Goal: Task Accomplishment & Management: Manage account settings

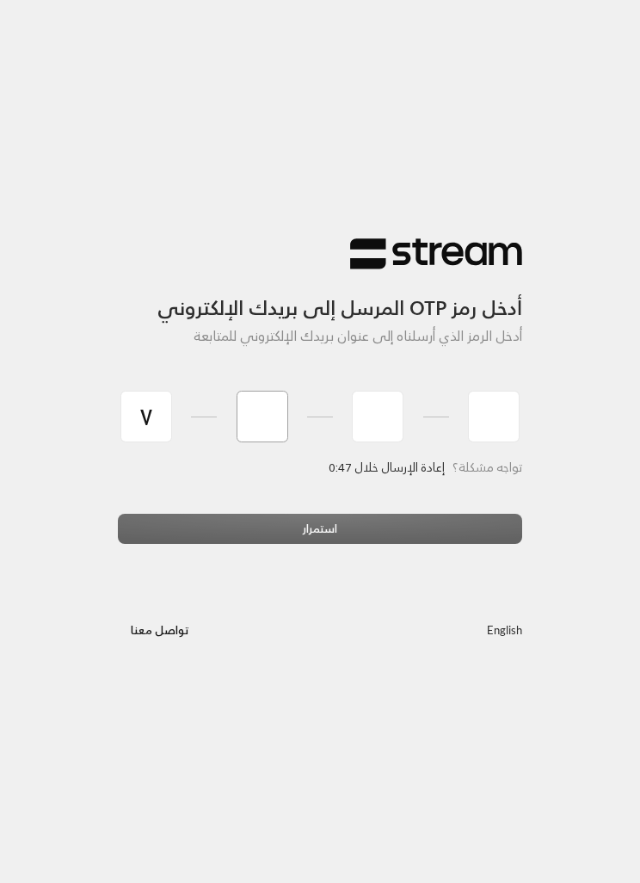
type input "7"
type input "4"
type input "8"
type input "7"
type input "9"
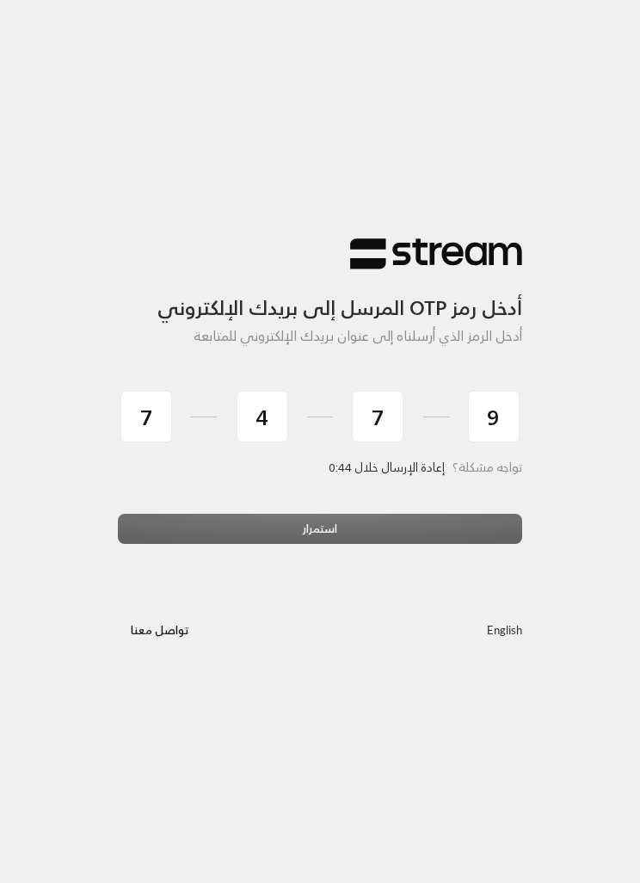
click at [458, 518] on div "استمرار" at bounding box center [320, 535] width 405 height 43
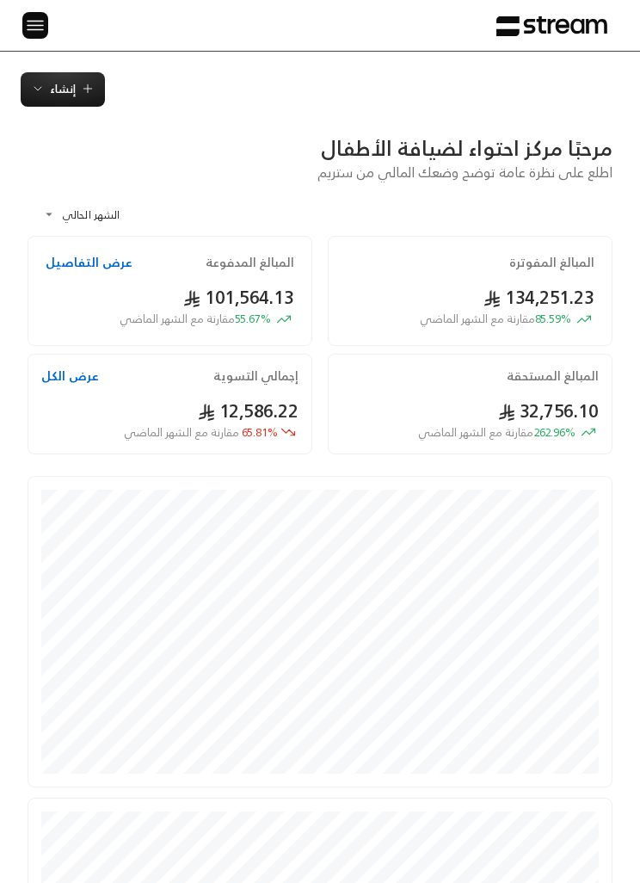
click at [17, 23] on div at bounding box center [28, 25] width 23 height 51
click at [34, 25] on img at bounding box center [35, 26] width 21 height 22
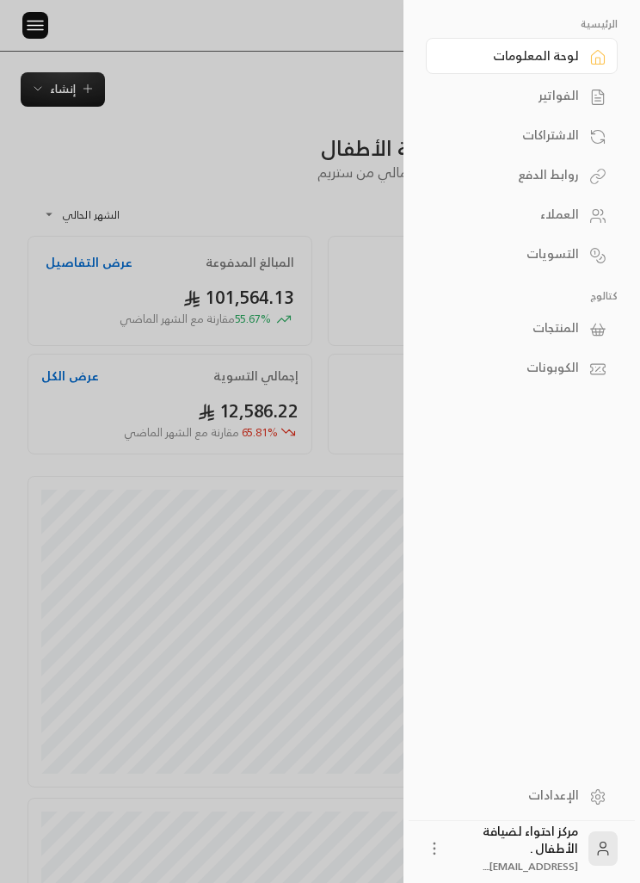
click at [582, 91] on link "الفواتير" at bounding box center [522, 95] width 192 height 36
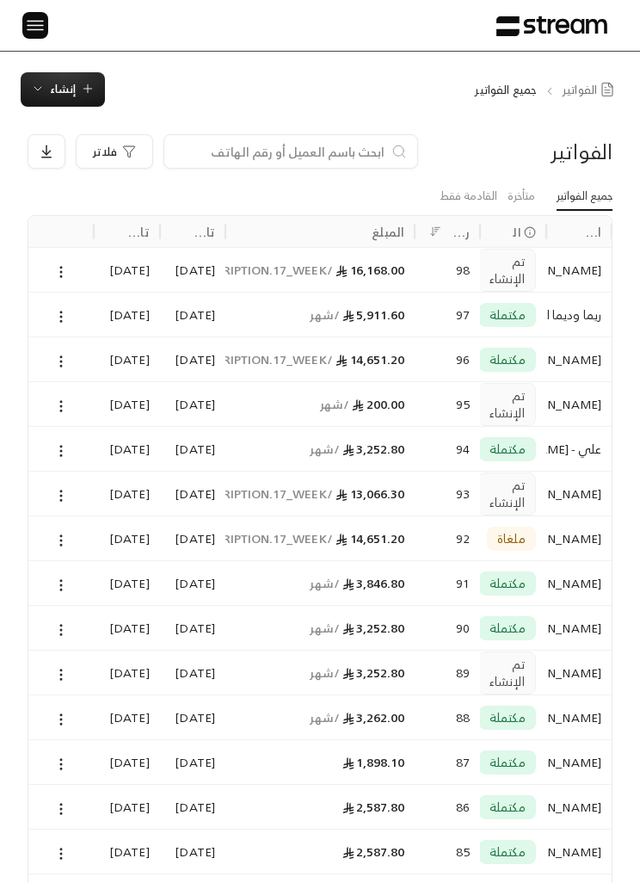
click at [34, 22] on img at bounding box center [35, 26] width 21 height 22
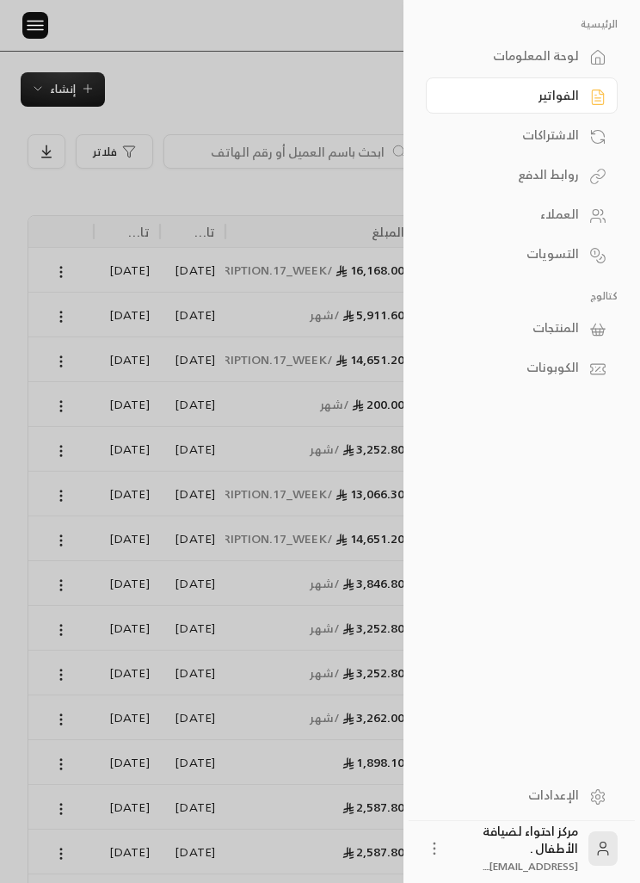
click at [580, 327] on link "المنتجات" at bounding box center [522, 328] width 192 height 36
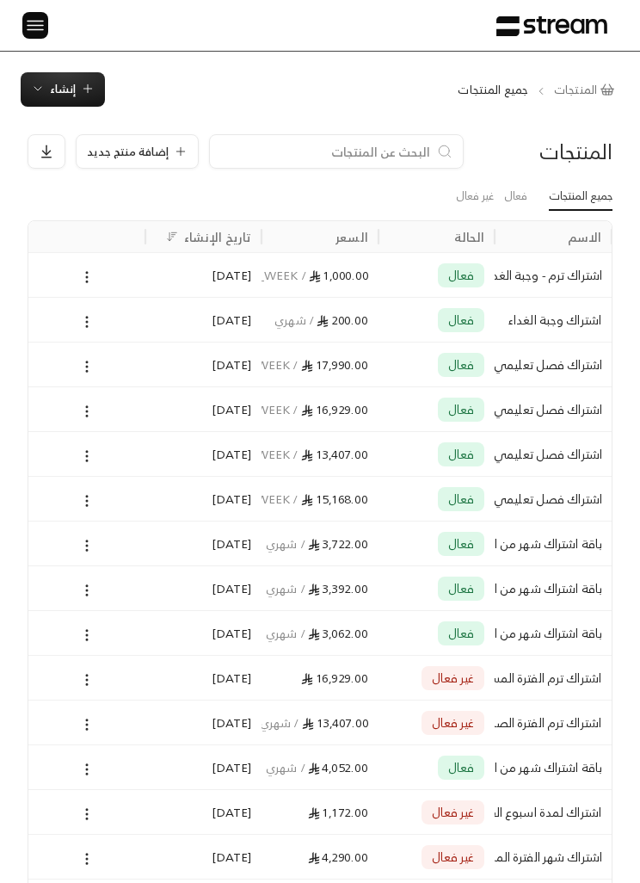
click at [39, 27] on img at bounding box center [35, 26] width 21 height 22
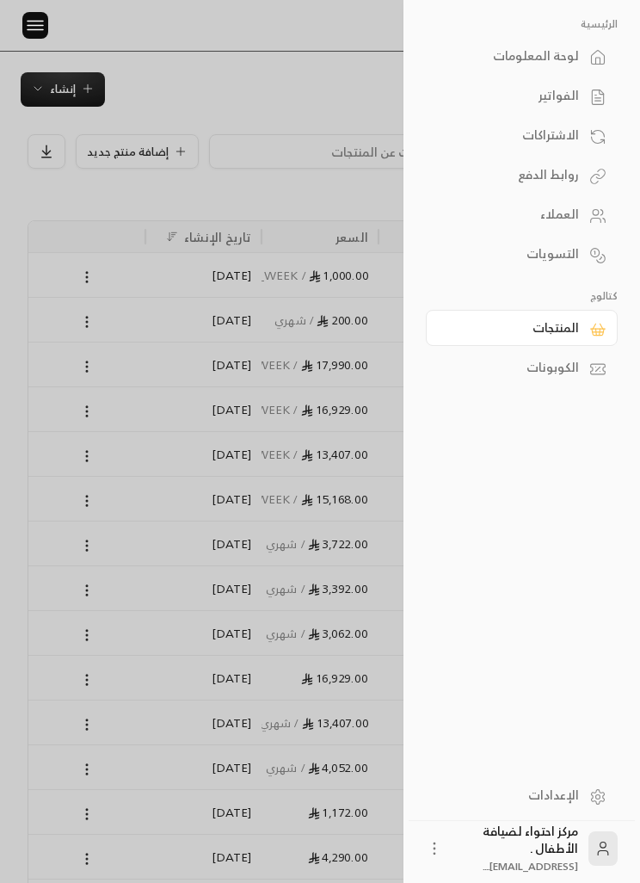
click at [572, 220] on div "العملاء" at bounding box center [514, 214] width 132 height 17
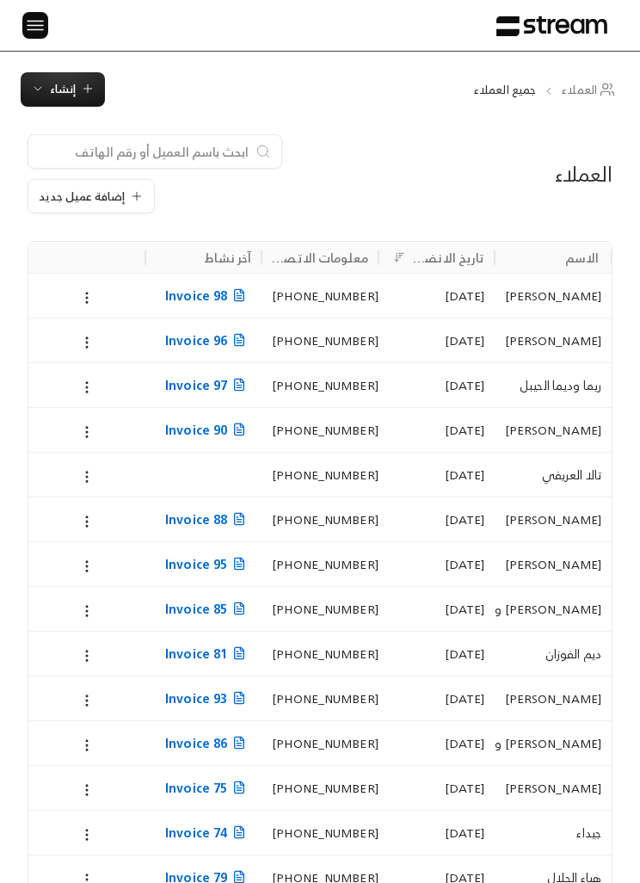
click at [152, 143] on input at bounding box center [144, 151] width 210 height 19
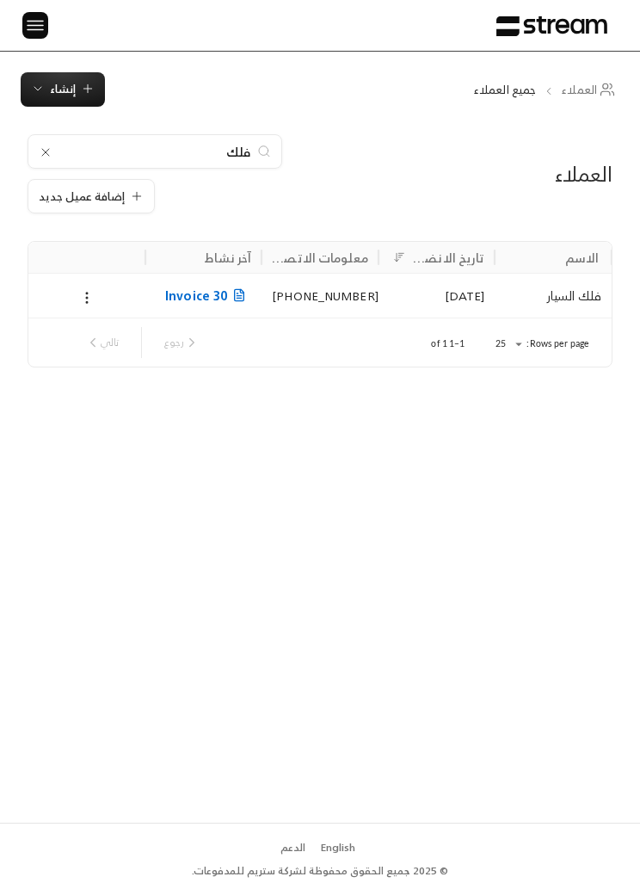
type input "فلك"
click at [81, 298] on icon at bounding box center [86, 297] width 15 height 15
click at [105, 342] on li "تعديل" at bounding box center [105, 340] width 43 height 29
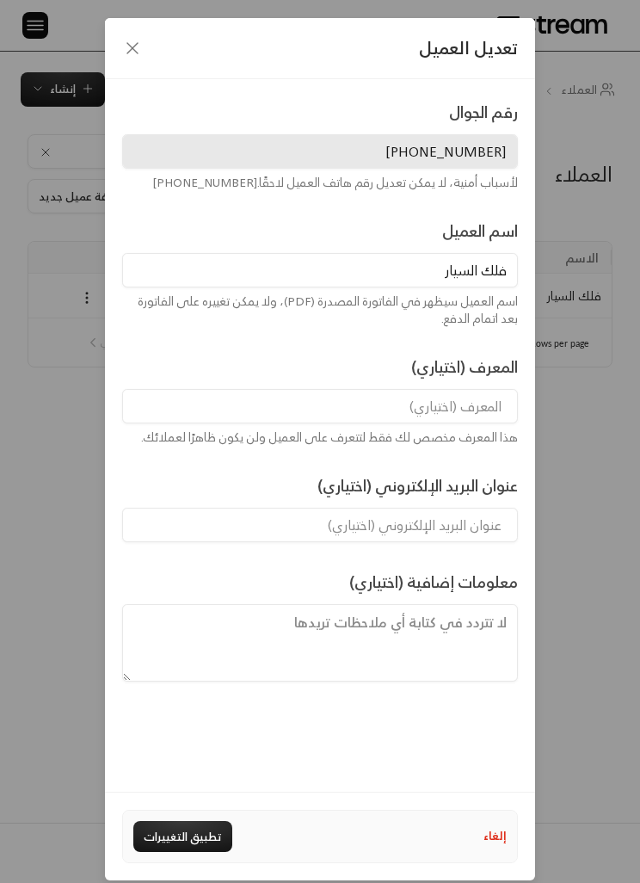
click at [128, 42] on icon "button" at bounding box center [132, 48] width 21 height 21
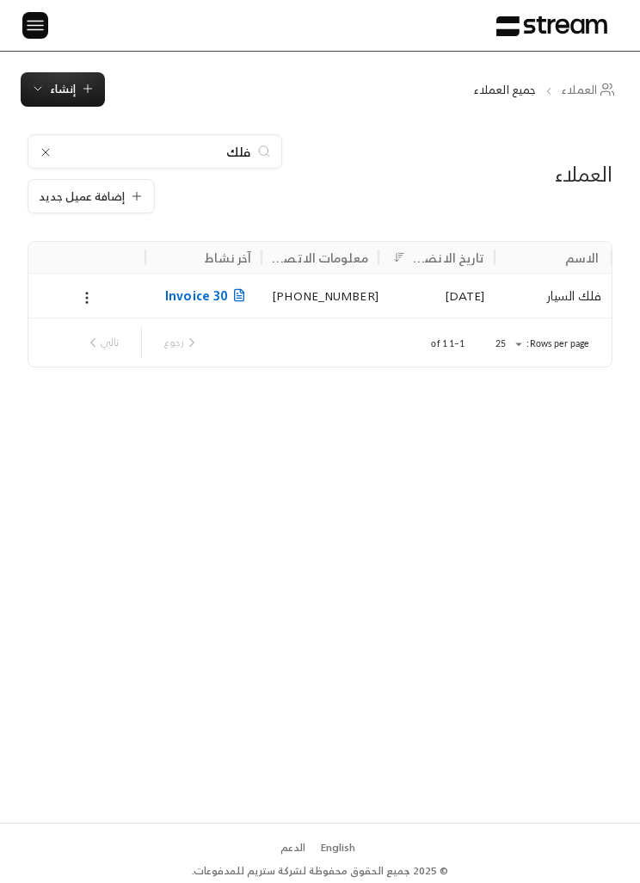
click at [30, 34] on img at bounding box center [35, 26] width 21 height 22
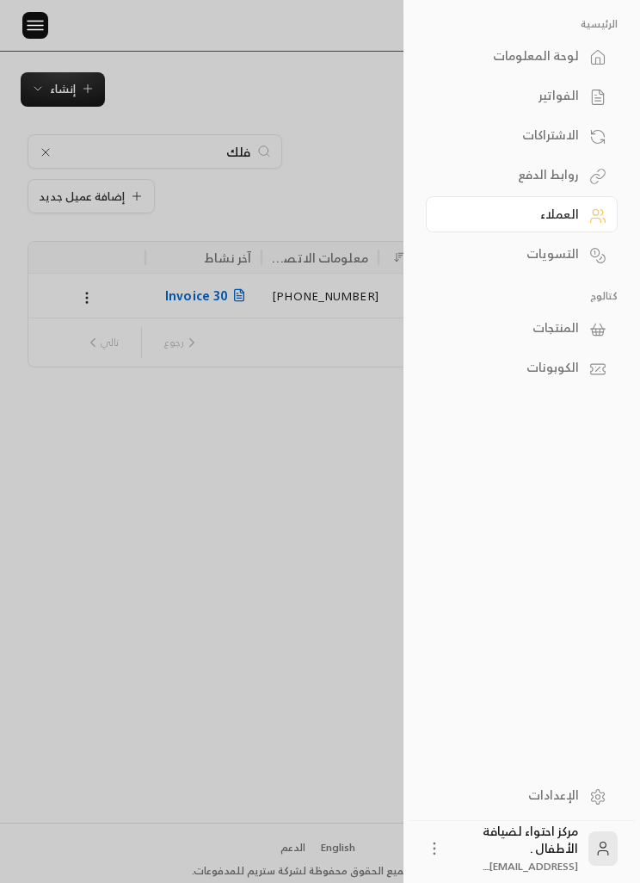
click at [69, 545] on div at bounding box center [320, 441] width 640 height 883
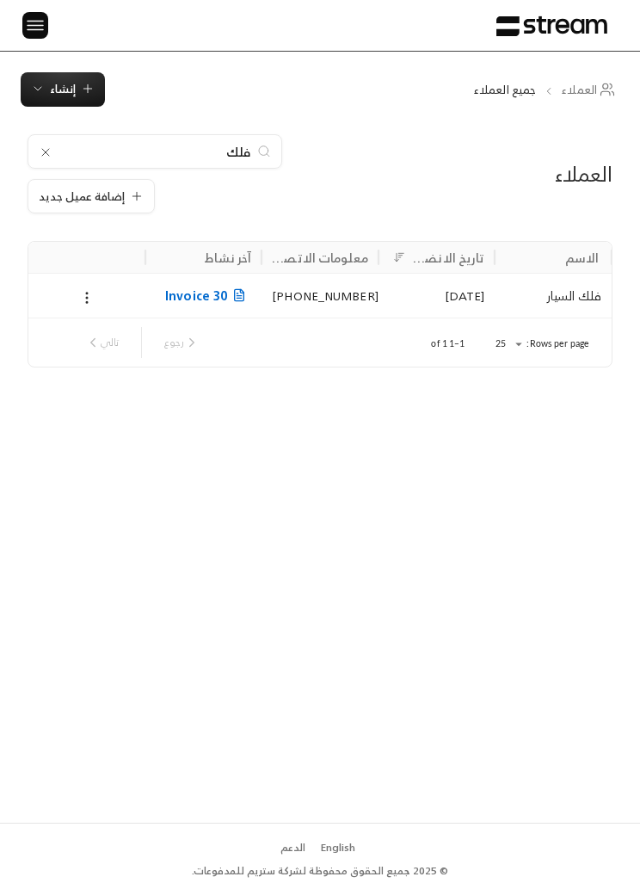
click at [82, 294] on icon at bounding box center [86, 297] width 15 height 15
click at [115, 334] on li "تعديل" at bounding box center [105, 340] width 43 height 29
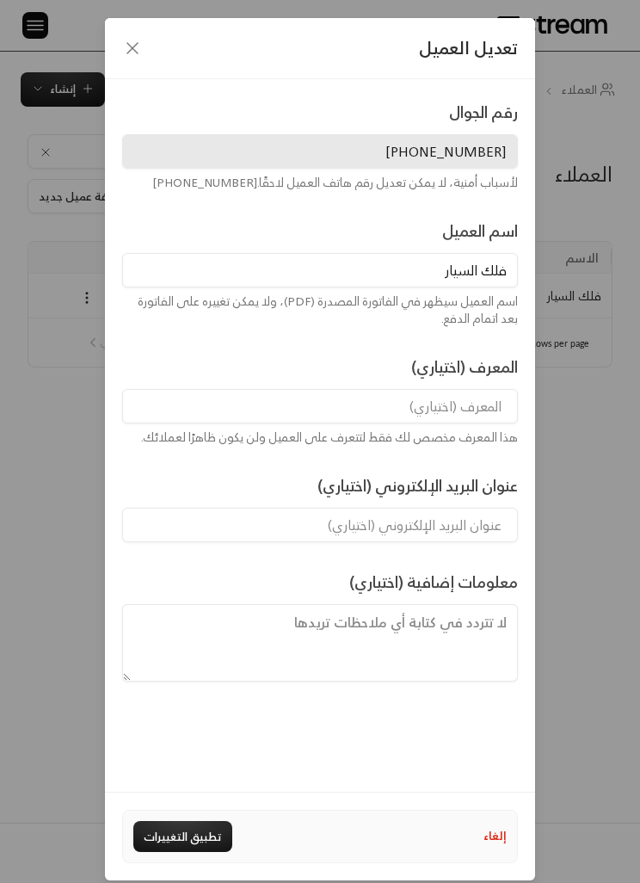
click at [460, 270] on input "فلك السيار" at bounding box center [320, 270] width 396 height 34
click at [488, 174] on div "لأسباب أمنية، لا يمكن تعديل رقم هاتف العميل لاحقًا. [PHONE_NUMBER]" at bounding box center [320, 182] width 396 height 17
click at [133, 44] on icon "button" at bounding box center [132, 48] width 21 height 21
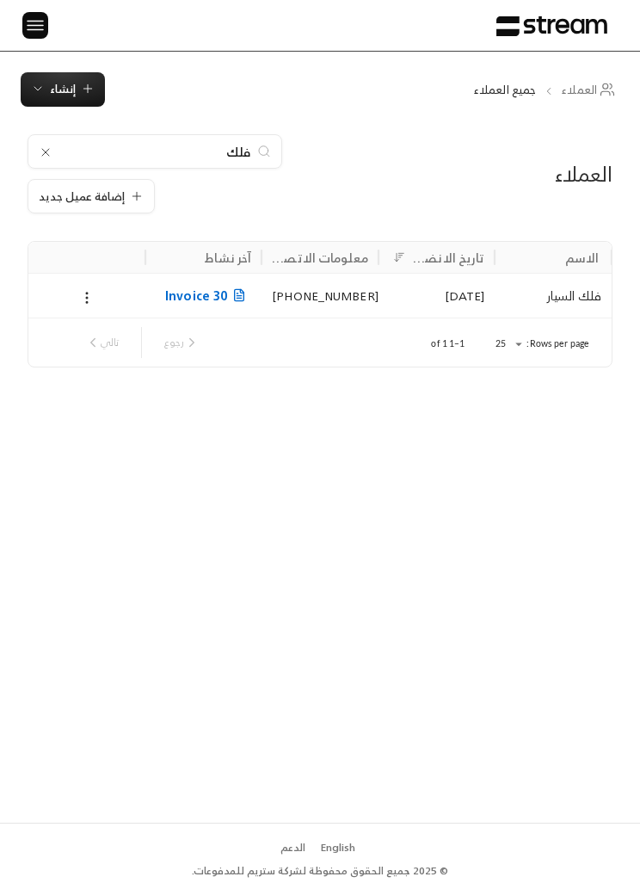
click at [73, 97] on span "إنشاء" at bounding box center [63, 89] width 26 height 20
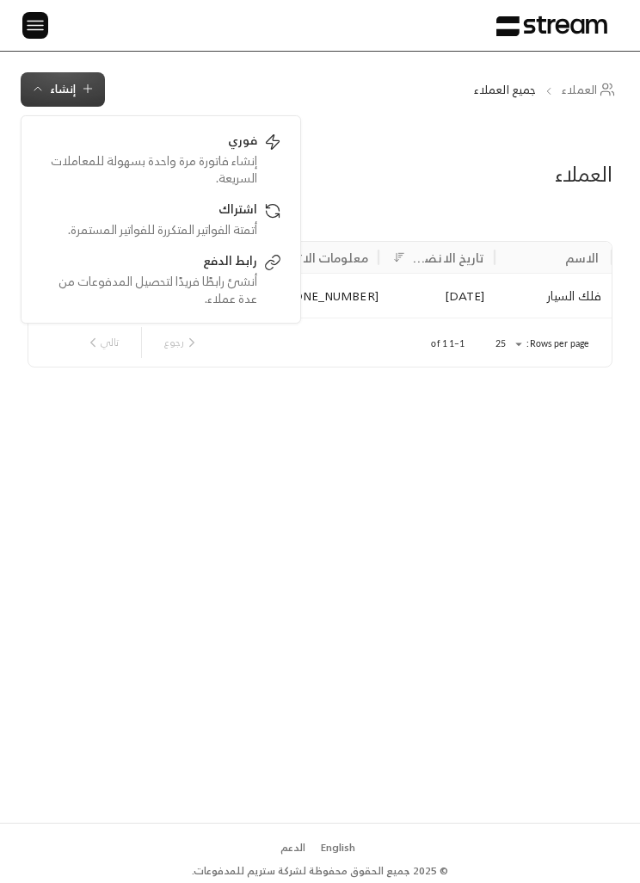
click at [192, 72] on div "العملاء جميع العملاء إنشاء فوري إنشاء فاتورة مرة واحدة بسهولة للمعاملات السريعة…" at bounding box center [320, 89] width 640 height 34
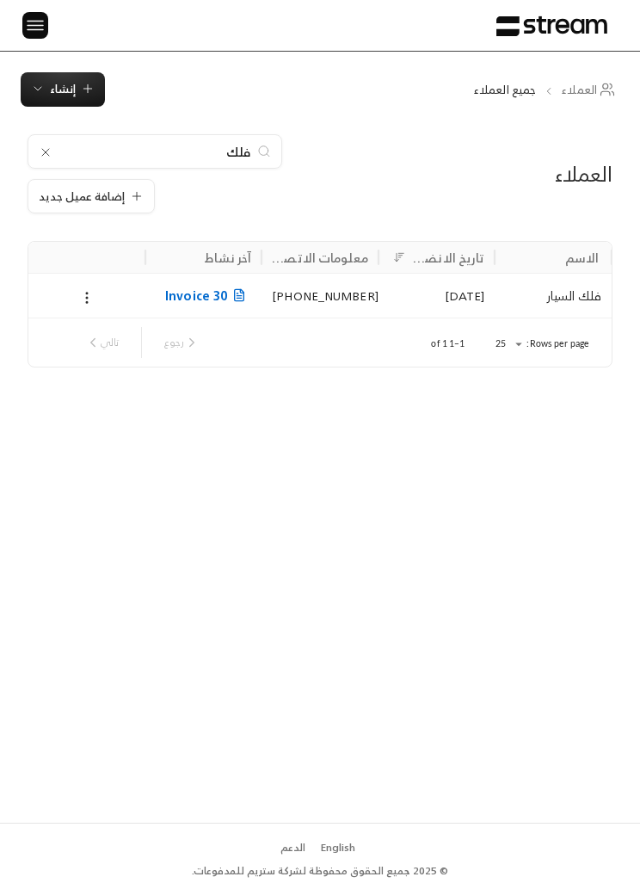
click at [81, 210] on button "إضافة عميل جديد" at bounding box center [91, 196] width 127 height 34
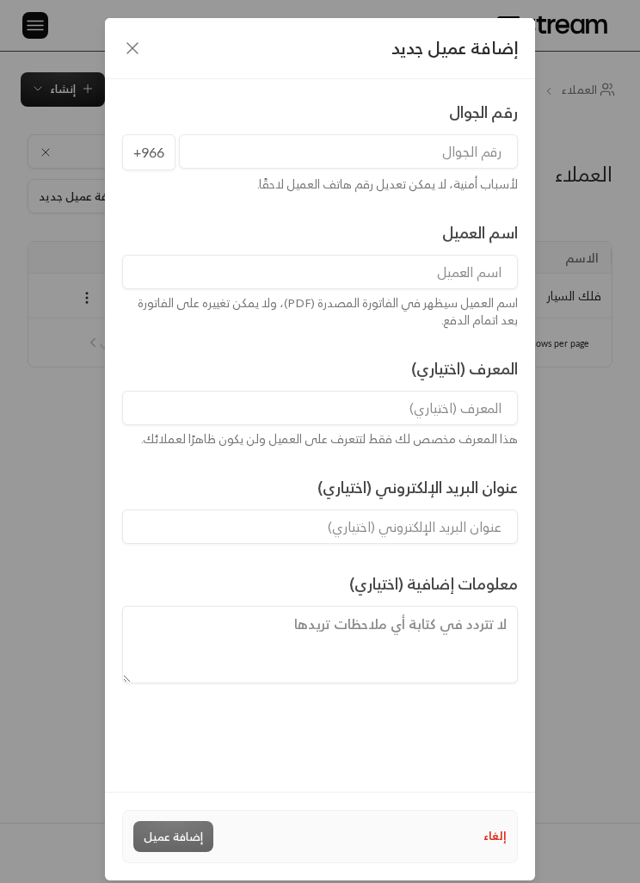
click at [455, 148] on input "tel" at bounding box center [348, 151] width 339 height 34
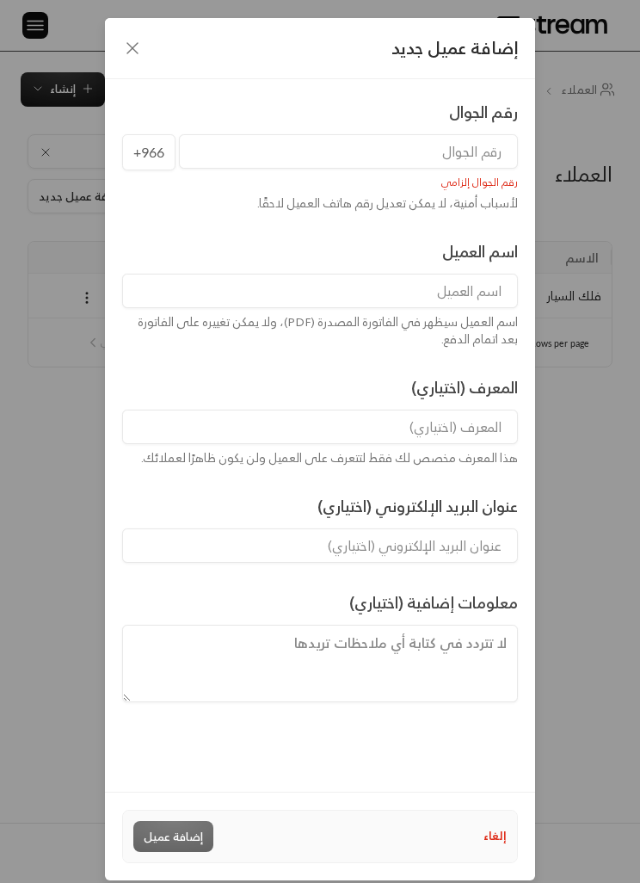
click at [475, 306] on input at bounding box center [320, 291] width 396 height 34
click at [475, 289] on input "فلك السيار" at bounding box center [320, 291] width 396 height 34
click at [482, 295] on input "فلك [PERSON_NAME]" at bounding box center [320, 291] width 396 height 34
type input "فلك [PERSON_NAME]"
click at [471, 147] on input "tel" at bounding box center [348, 151] width 339 height 34
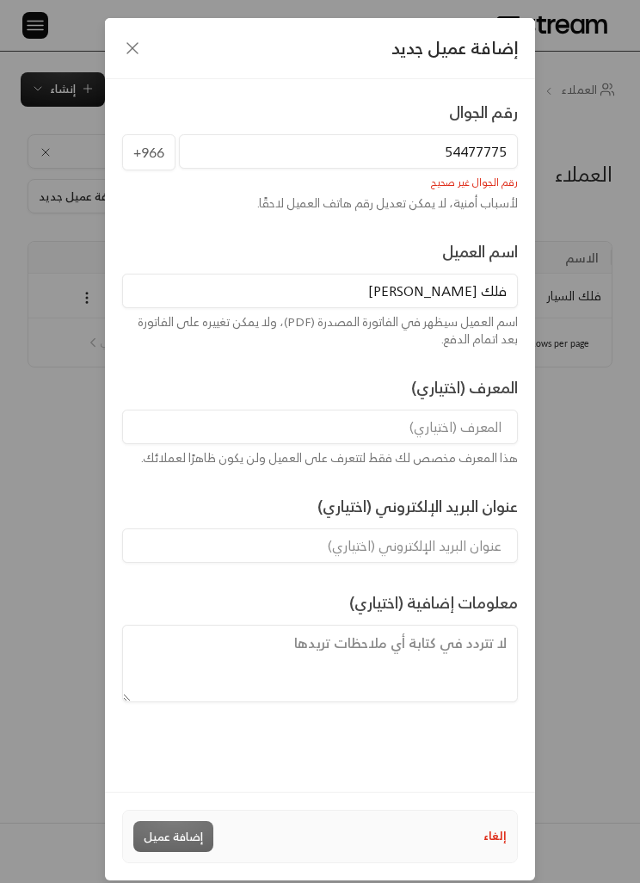
type input "544777753"
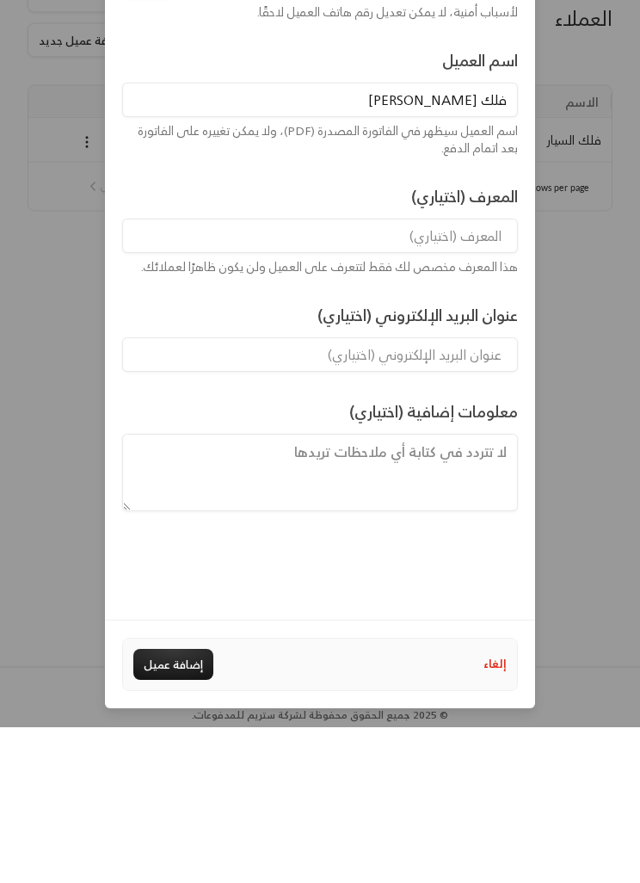
scroll to position [71, 0]
click at [226, 610] on div "رقم الجوال [PHONE_NUMBER] لأسباب أمنية، لا يمكن تعديل رقم هاتف العميل لاحقًا. ا…" at bounding box center [320, 420] width 430 height 713
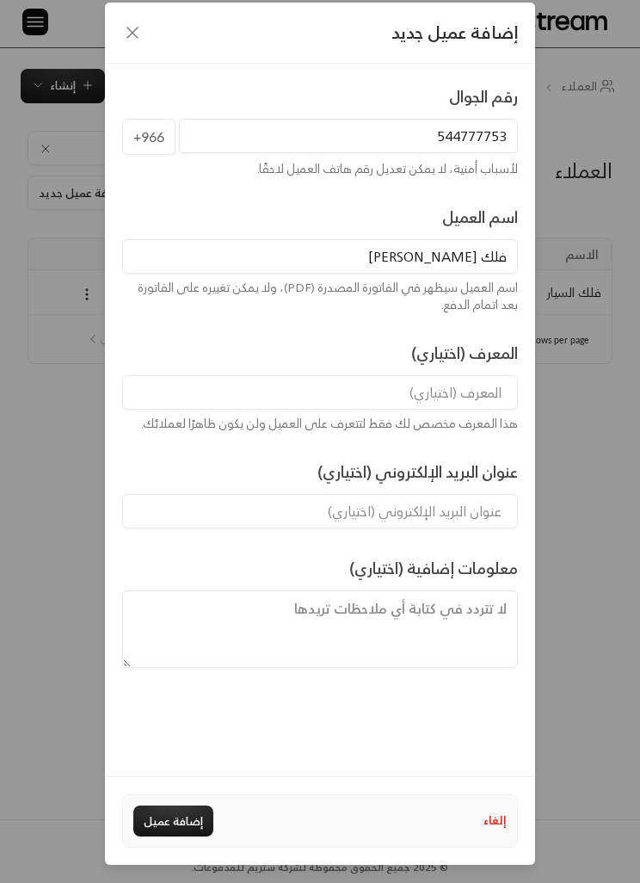
click at [174, 837] on button "إضافة عميل" at bounding box center [173, 821] width 80 height 31
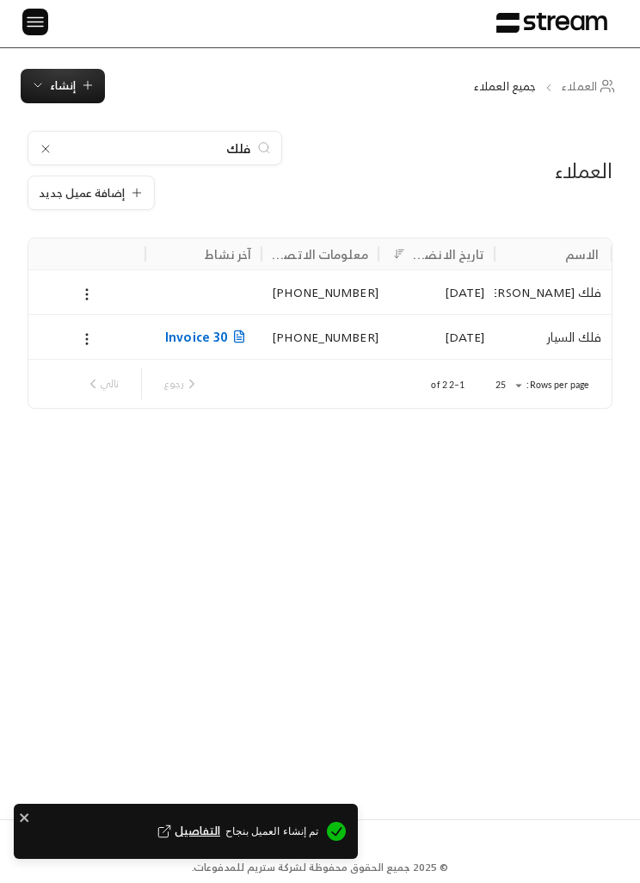
click at [84, 90] on icon "button" at bounding box center [88, 85] width 14 height 14
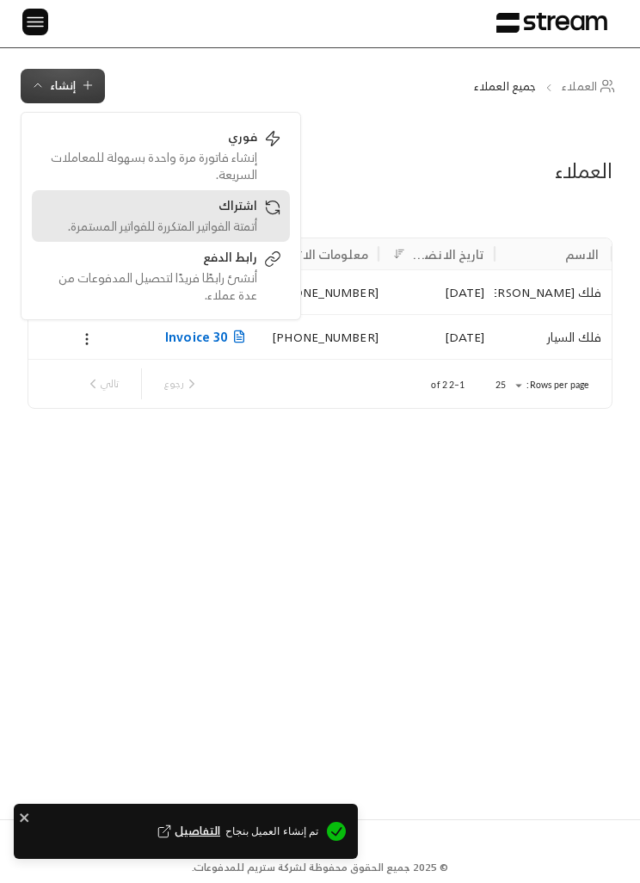
click at [238, 230] on div "أتمتة الفواتير المتكررة للفواتير المستمرة." at bounding box center [148, 226] width 217 height 17
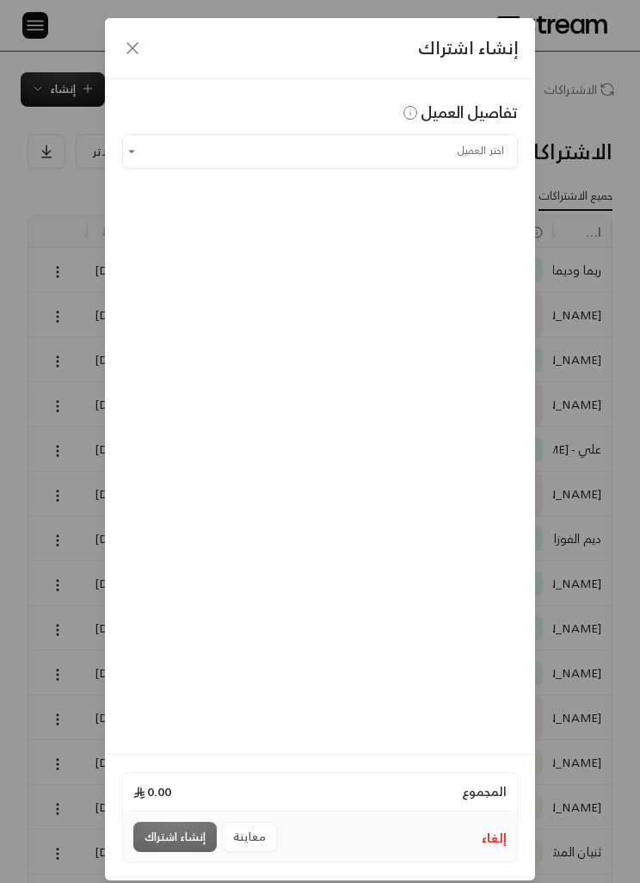
click at [455, 162] on input "اختر العميل" at bounding box center [320, 151] width 396 height 28
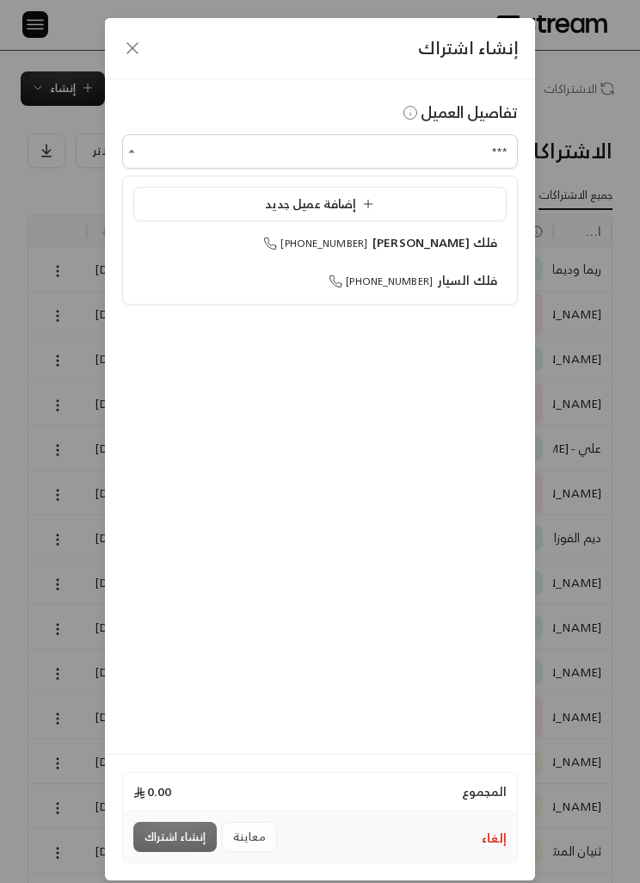
click at [461, 251] on span "فلك [PERSON_NAME]" at bounding box center [435, 243] width 125 height 22
type input "**********"
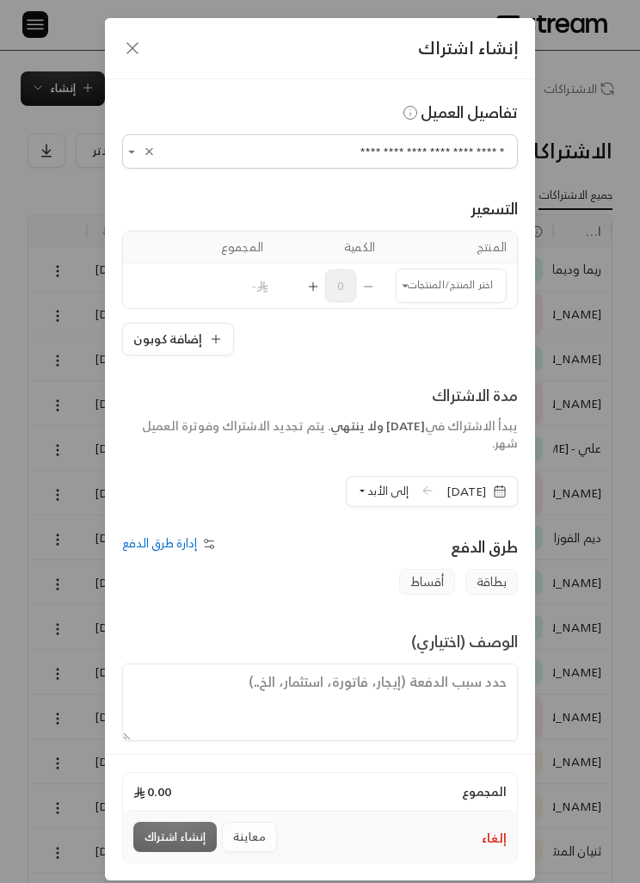
click at [461, 278] on input "اختر العميل" at bounding box center [451, 285] width 111 height 28
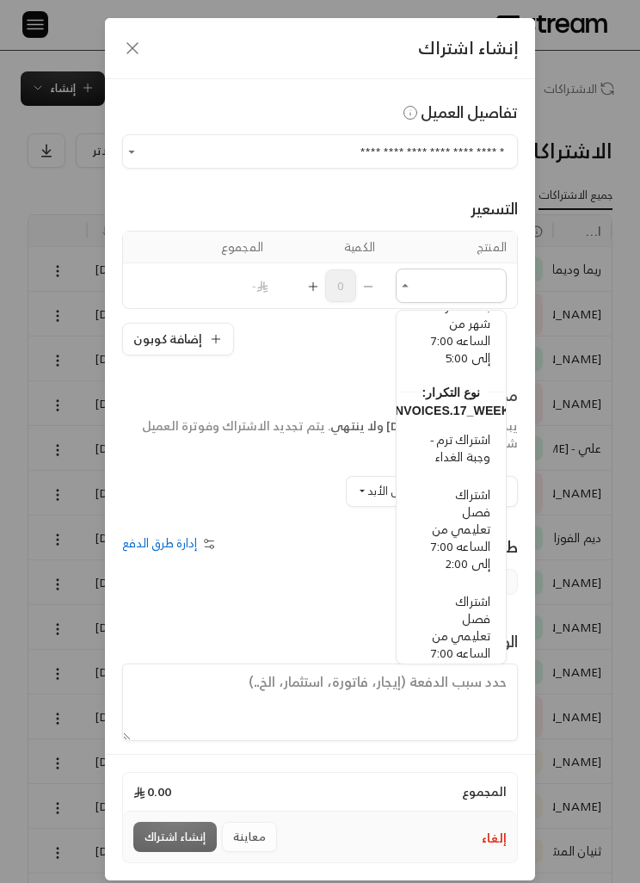
scroll to position [449, -3]
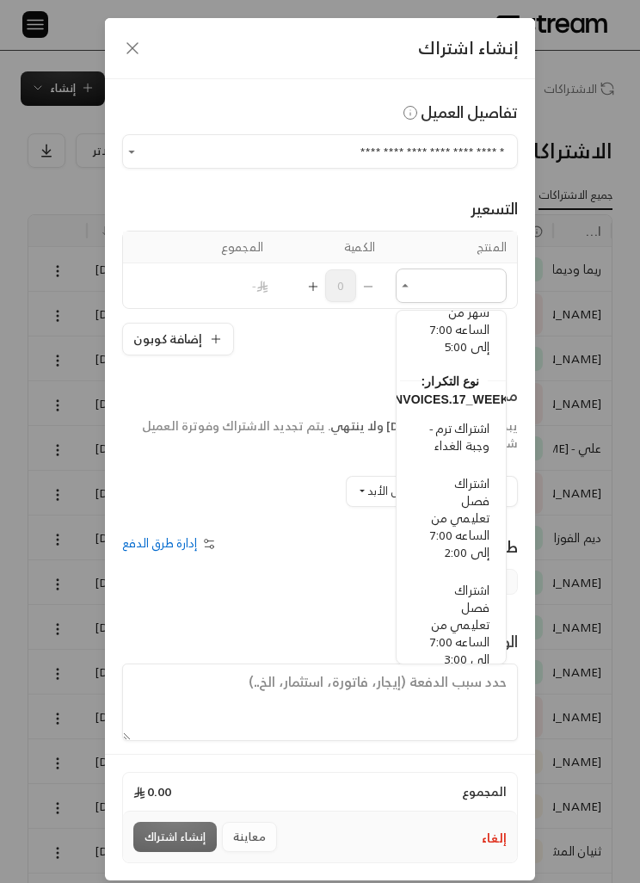
click at [483, 538] on span "اشتراك فصل تعليمي من الساعه 7:00 إلى 2:00" at bounding box center [459, 518] width 59 height 90
type input "**********"
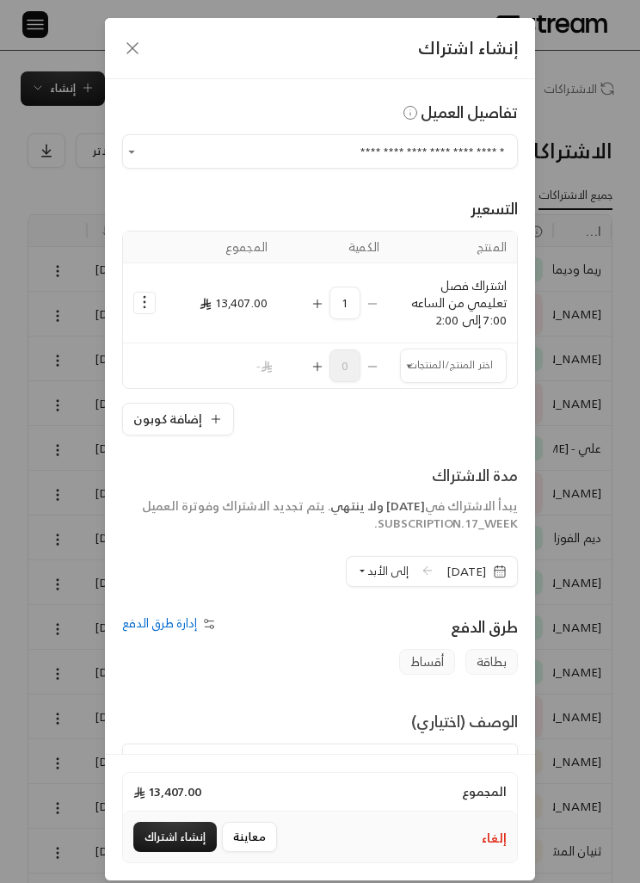
click at [139, 303] on icon "Selected Products" at bounding box center [144, 302] width 17 height 17
click at [236, 344] on span "إضافة كوبون" at bounding box center [215, 346] width 57 height 18
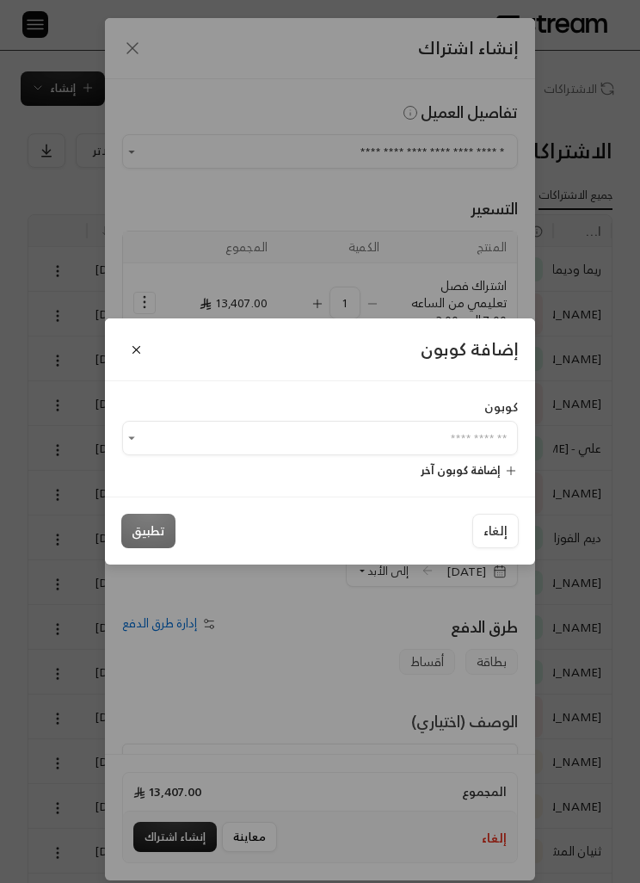
click at [486, 480] on span "إضافة كوبون آخر" at bounding box center [461, 471] width 80 height 20
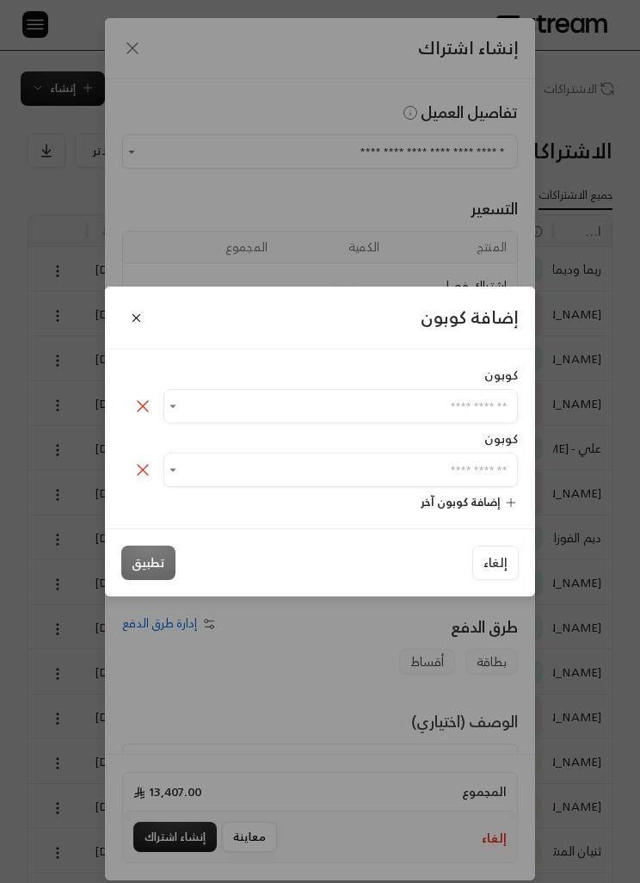
click at [145, 480] on icon at bounding box center [143, 470] width 21 height 21
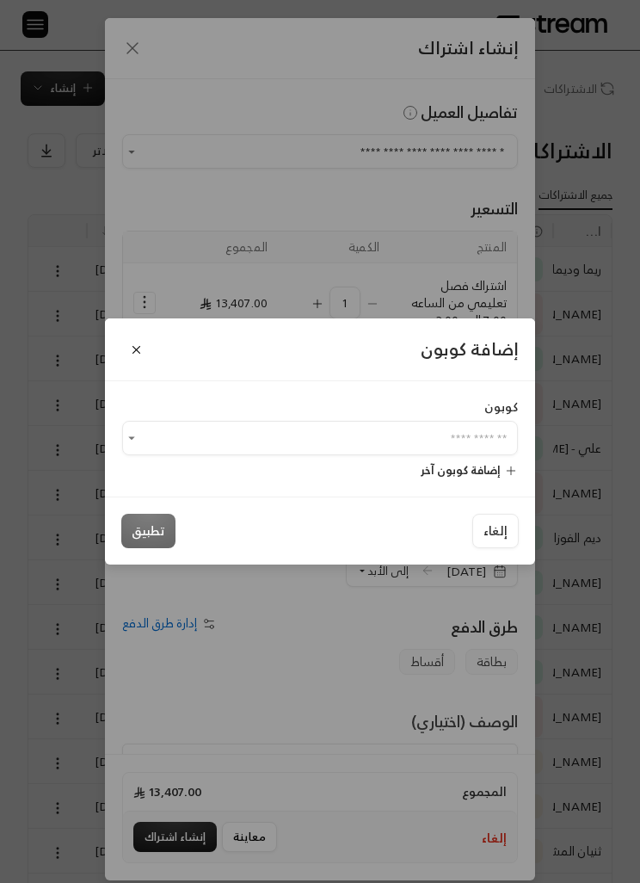
click at [247, 453] on input "اختر العميل" at bounding box center [320, 438] width 396 height 28
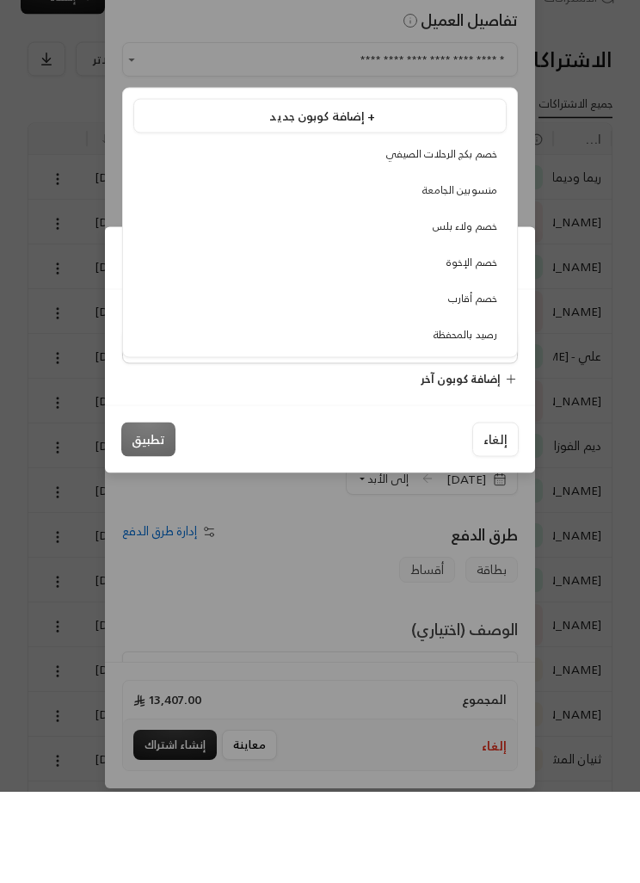
click at [487, 375] on li "خصم أقارب" at bounding box center [320, 390] width 374 height 31
type input "*********"
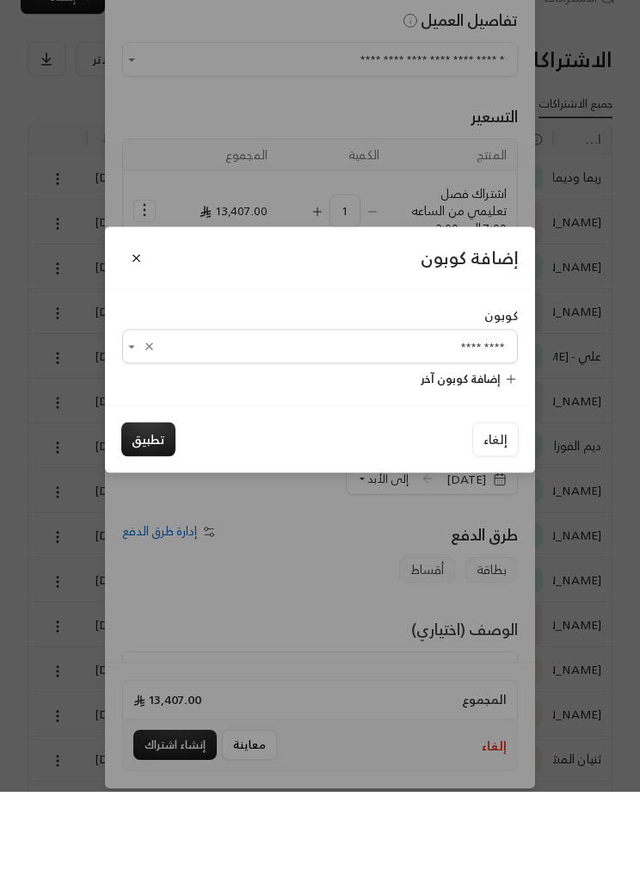
click at [146, 514] on button "تطبيق" at bounding box center [148, 531] width 54 height 34
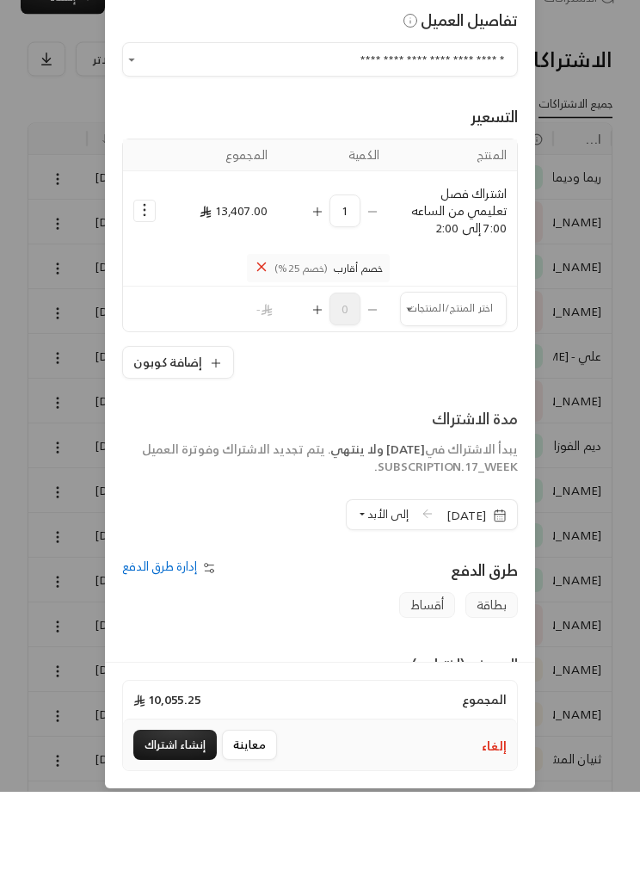
scroll to position [93, 0]
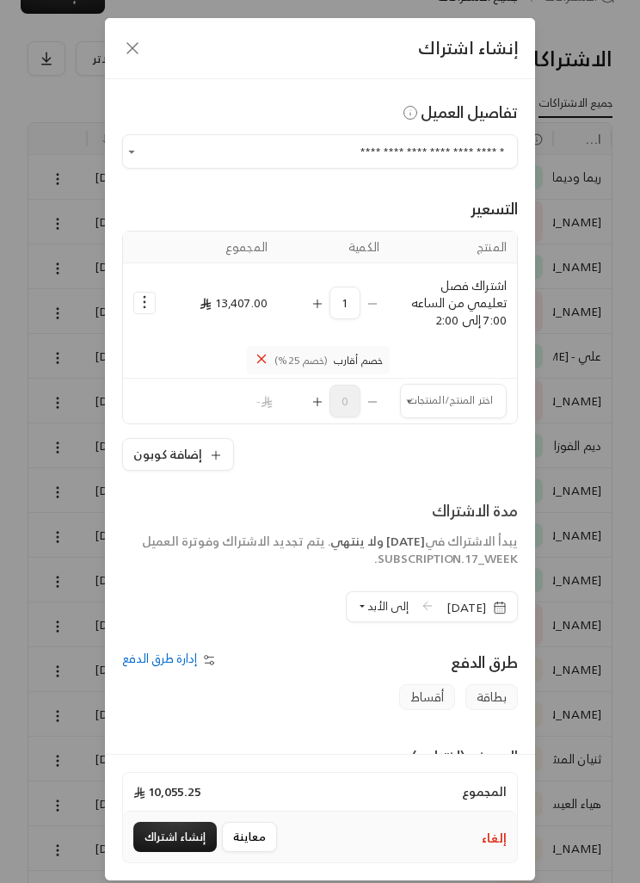
click at [153, 307] on button "Selected Products" at bounding box center [144, 303] width 21 height 21
click at [445, 339] on td "اشتراك فصل تعليمي من الساعه 7:00 إلى 2:00" at bounding box center [453, 302] width 127 height 79
click at [263, 357] on icon "Selected Products" at bounding box center [261, 358] width 15 height 15
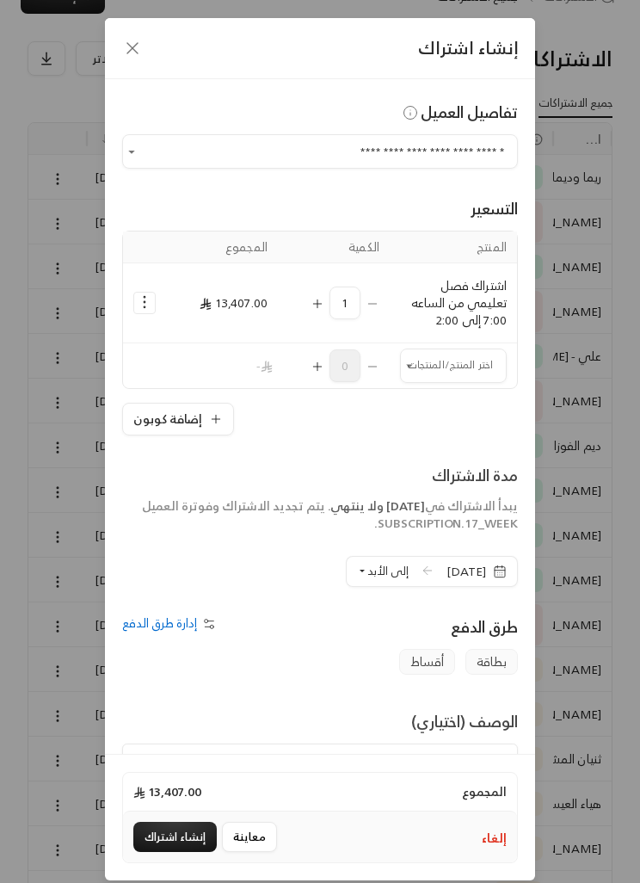
click at [146, 305] on icon "Selected Products" at bounding box center [144, 302] width 17 height 17
click at [187, 352] on span "إضافة كوبون" at bounding box center [215, 346] width 57 height 18
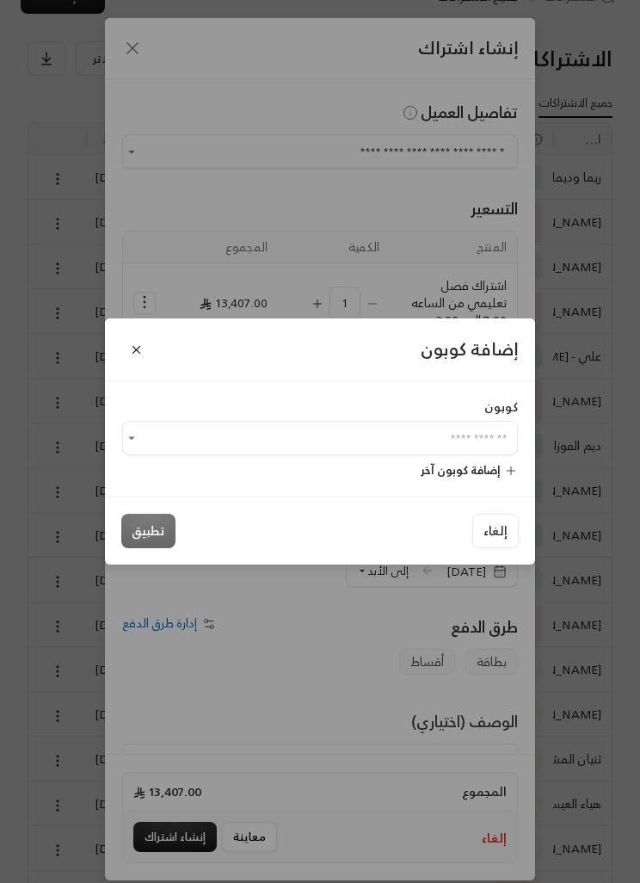
click at [484, 453] on input "اختر العميل" at bounding box center [320, 438] width 396 height 28
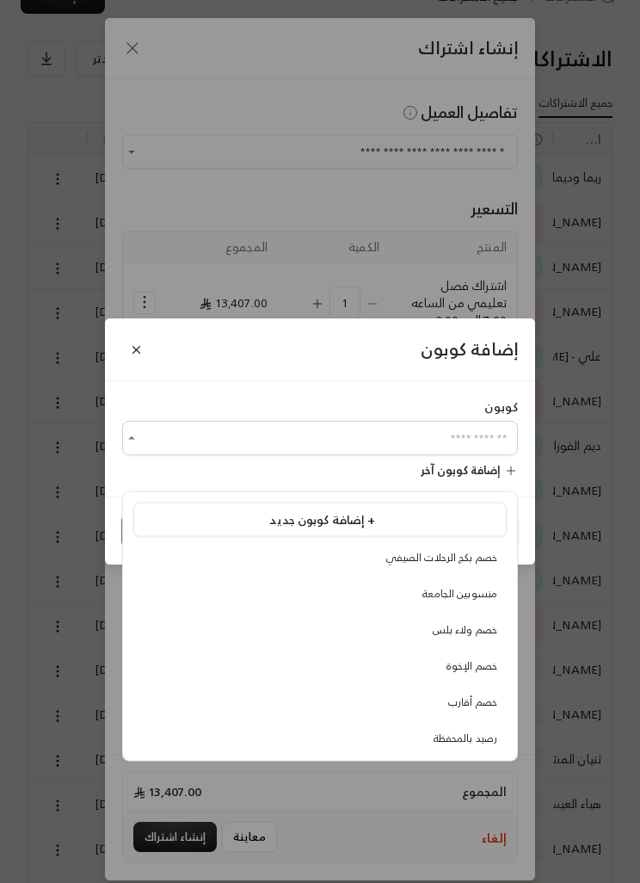
scroll to position [92, 0]
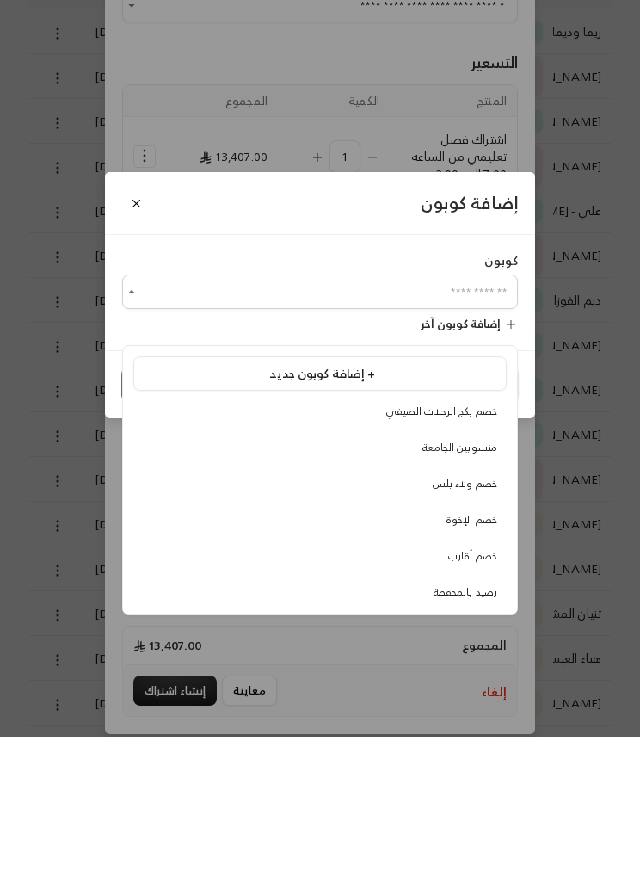
click at [465, 511] on div "إضافة كوبون جديد +" at bounding box center [320, 520] width 355 height 18
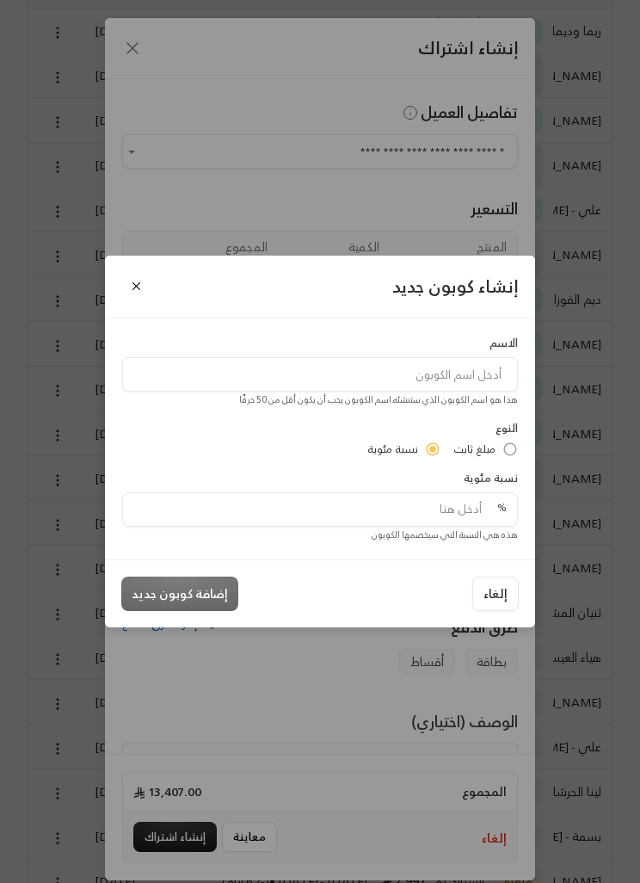
click at [478, 392] on input at bounding box center [320, 374] width 396 height 34
type input "خصم الاقارب"
click at [456, 526] on input "tel" at bounding box center [315, 509] width 364 height 33
type input "10"
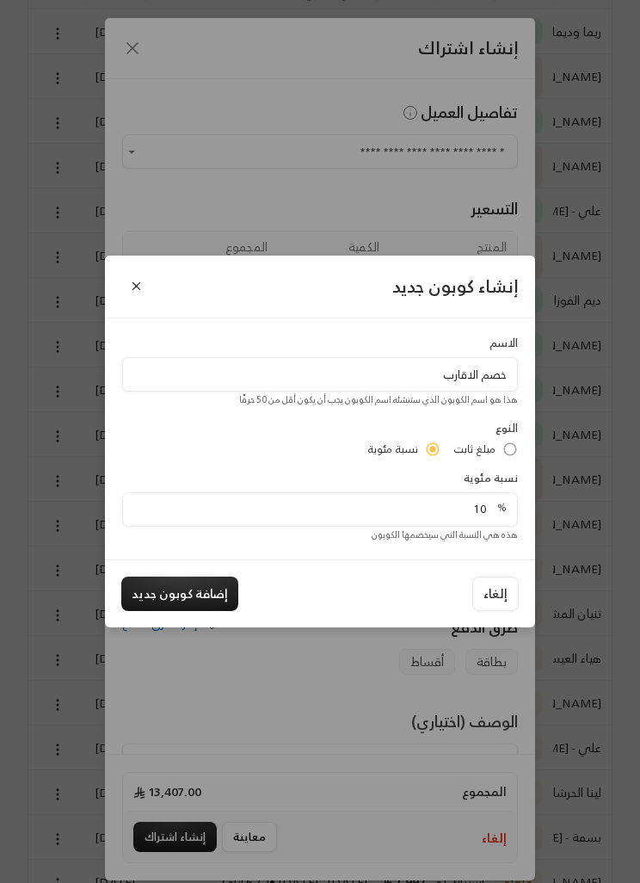
click at [161, 611] on button "إضافة كوبون جديد" at bounding box center [179, 594] width 117 height 34
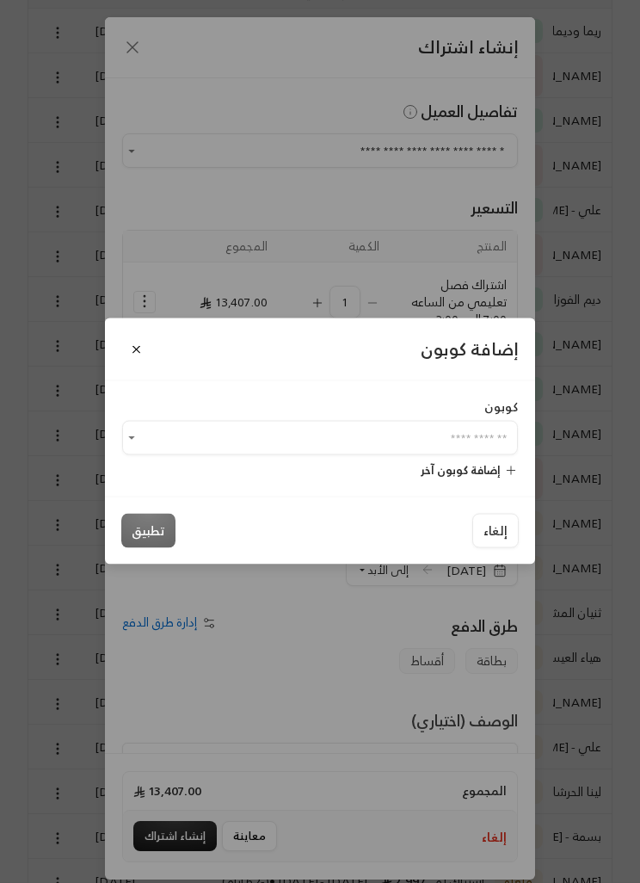
scroll to position [239, 0]
click at [404, 452] on input "اختر العميل" at bounding box center [320, 438] width 396 height 28
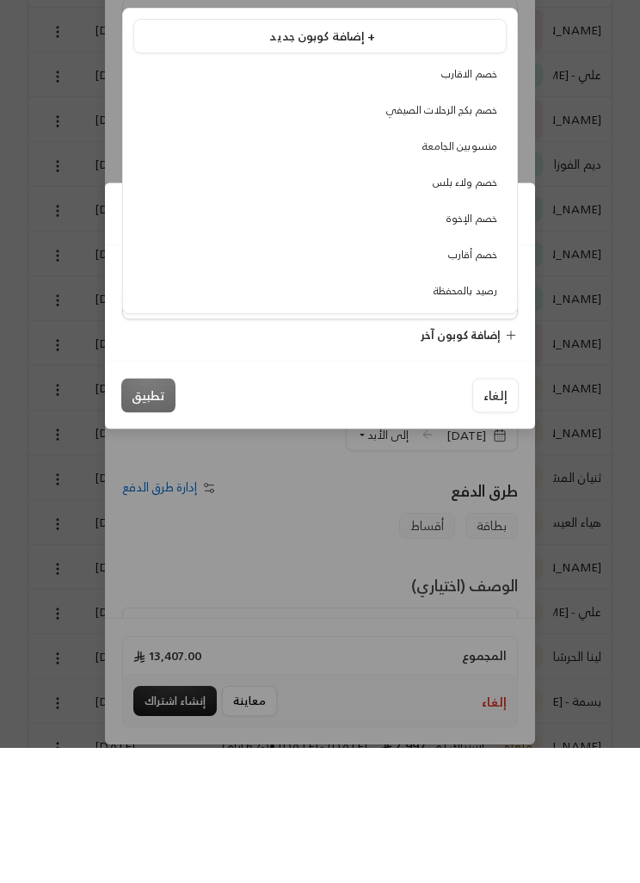
click at [486, 201] on span "خصم الاقارب" at bounding box center [470, 210] width 56 height 18
type input "**********"
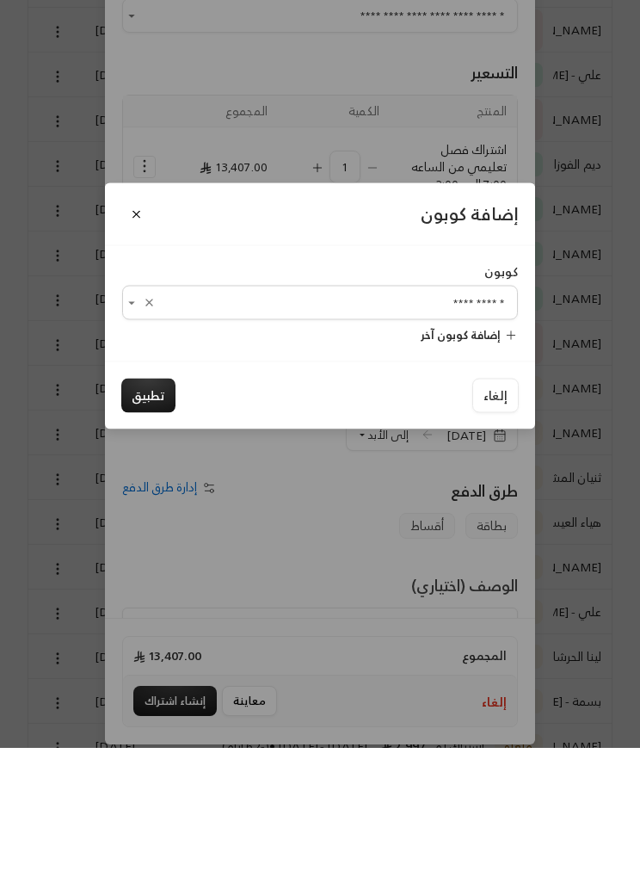
click at [149, 514] on button "تطبيق" at bounding box center [148, 531] width 54 height 34
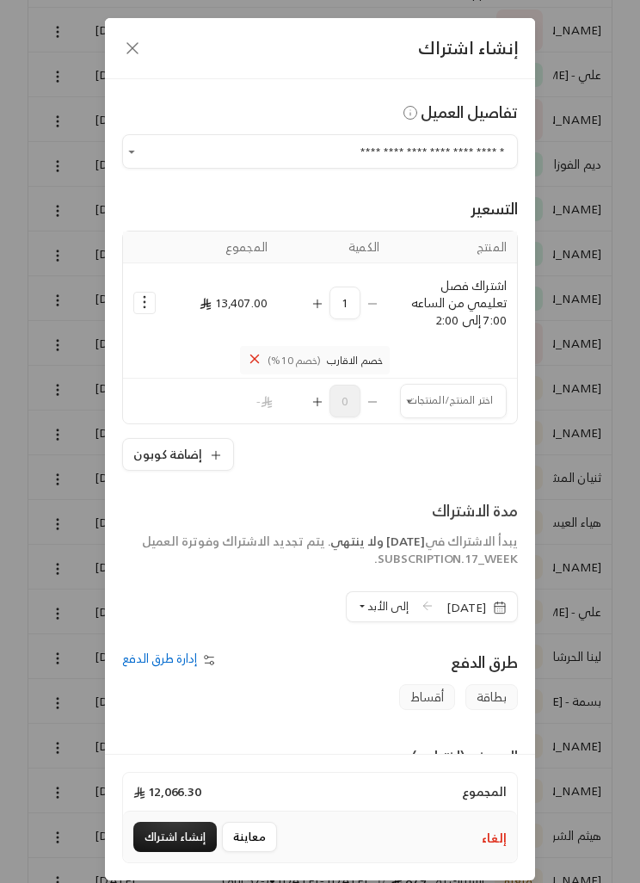
click at [426, 412] on input "اختر العميل" at bounding box center [453, 401] width 107 height 28
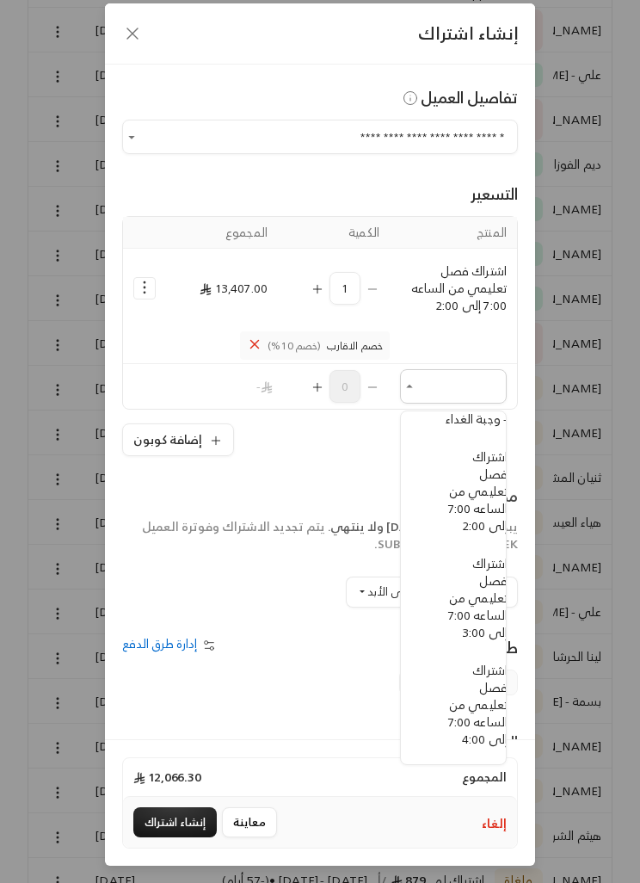
scroll to position [584, -22]
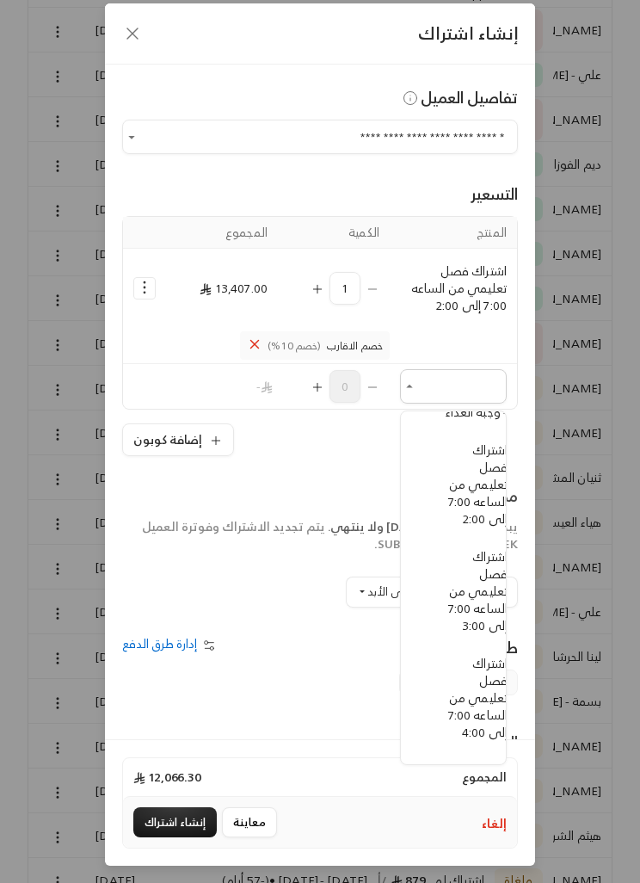
click at [482, 423] on span "اشتراك ترم - وجبة الغداء" at bounding box center [477, 403] width 62 height 39
type input "**********"
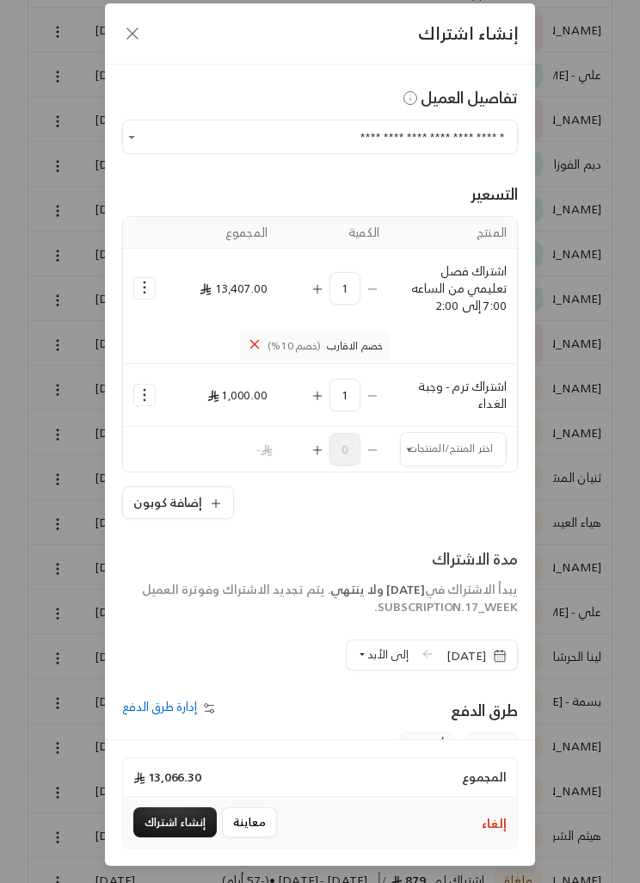
click at [368, 659] on span "إلى الأبد" at bounding box center [388, 655] width 41 height 20
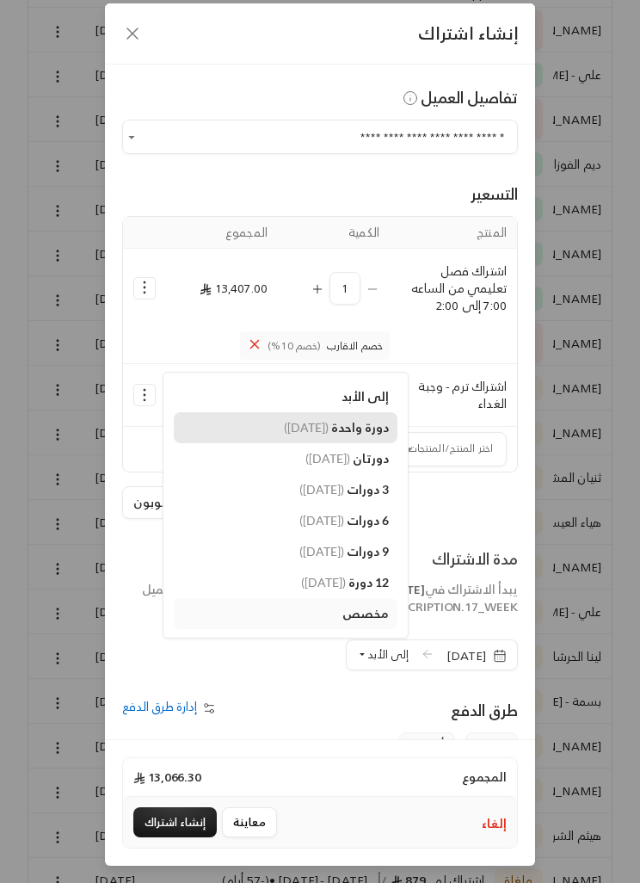
click at [337, 437] on link "دورة واحدة ( [DATE] )" at bounding box center [286, 427] width 224 height 31
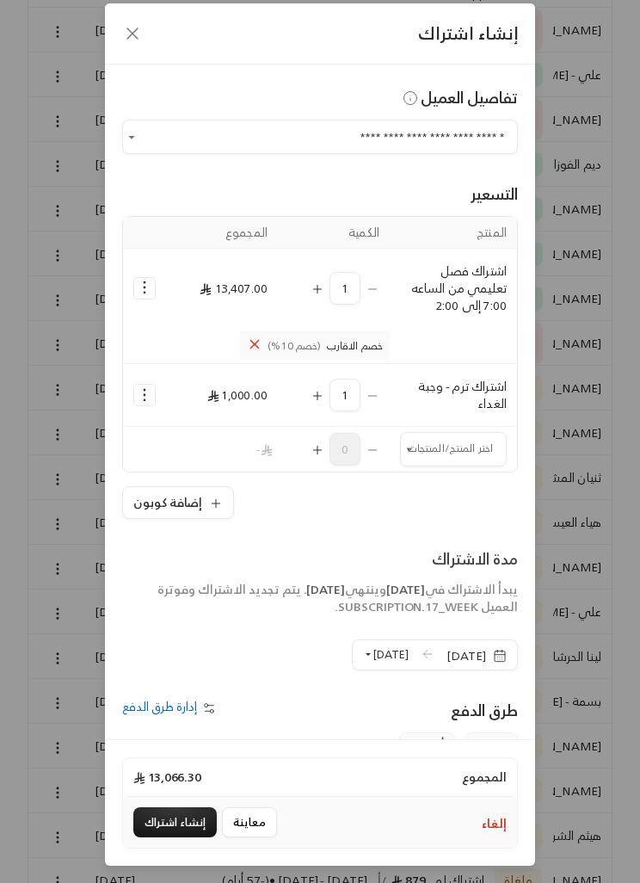
click at [158, 838] on button "إنشاء اشتراك" at bounding box center [175, 822] width 84 height 30
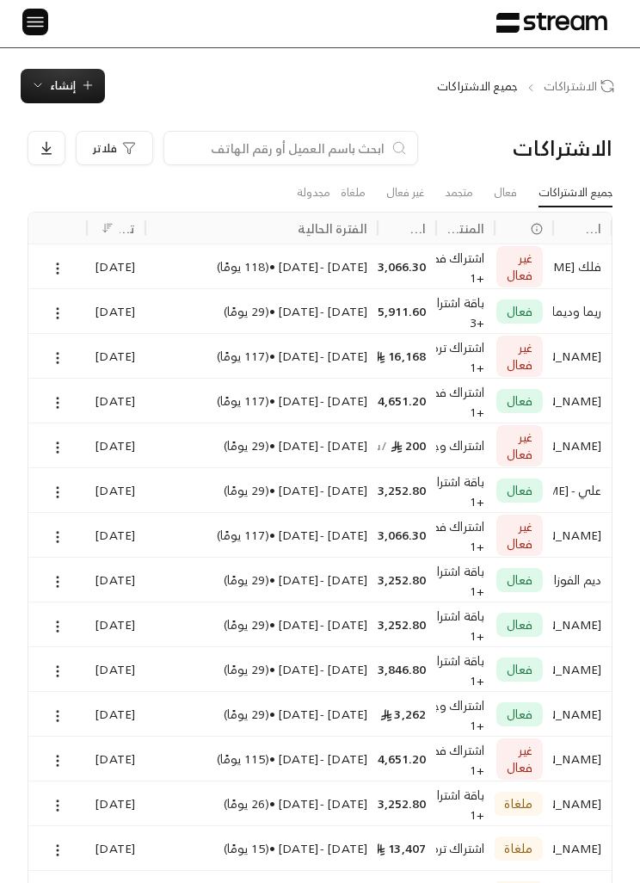
click at [56, 273] on icon at bounding box center [57, 268] width 15 height 15
click at [462, 266] on div at bounding box center [320, 441] width 640 height 883
click at [251, 265] on div "[DATE] - [DATE] • ( 118 يومًا )" at bounding box center [262, 266] width 212 height 44
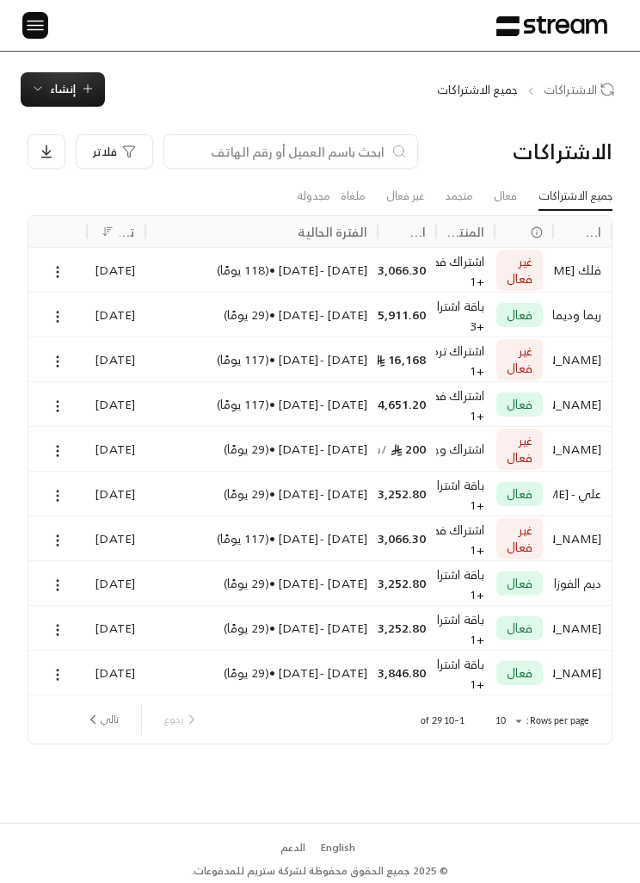
scroll to position [59, 0]
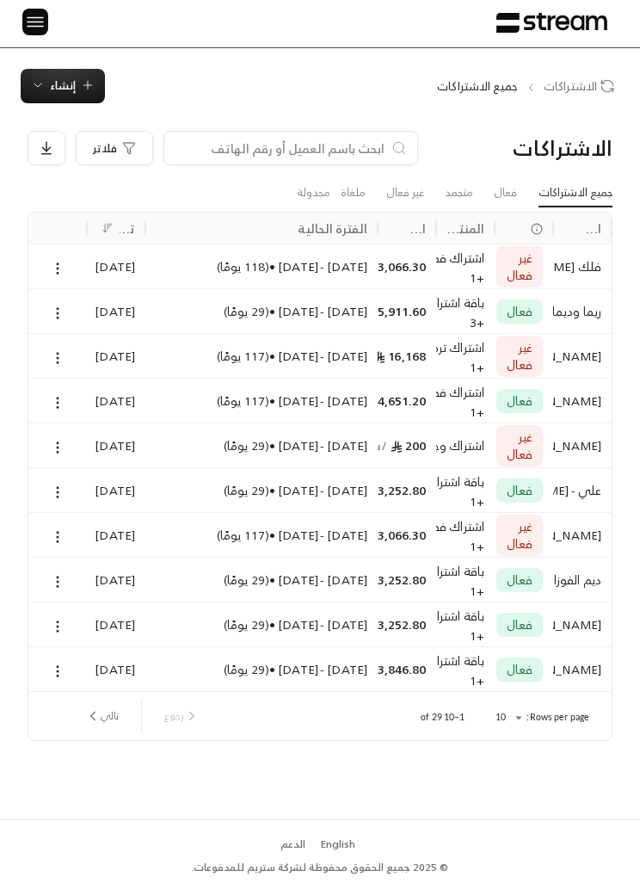
click at [405, 218] on button "Sort" at bounding box center [398, 228] width 21 height 21
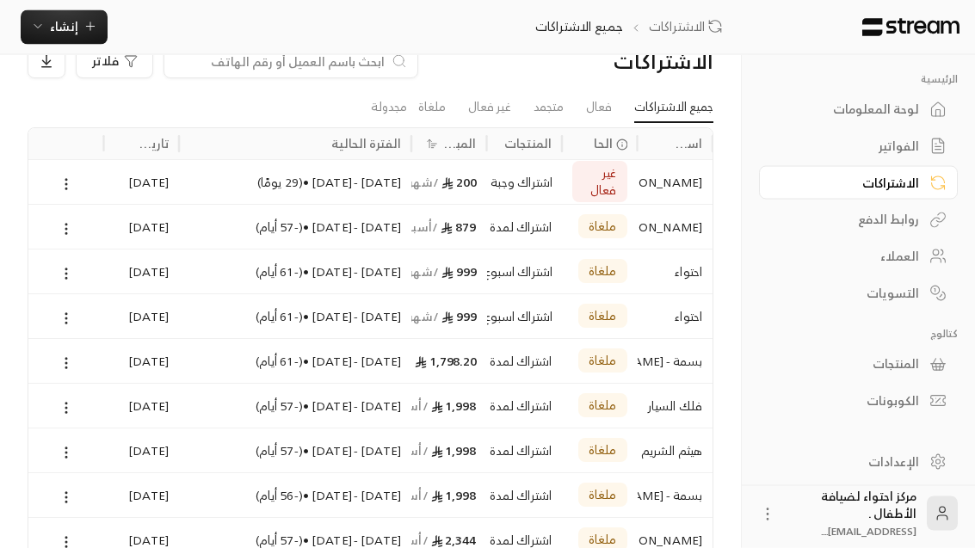
scroll to position [0, 0]
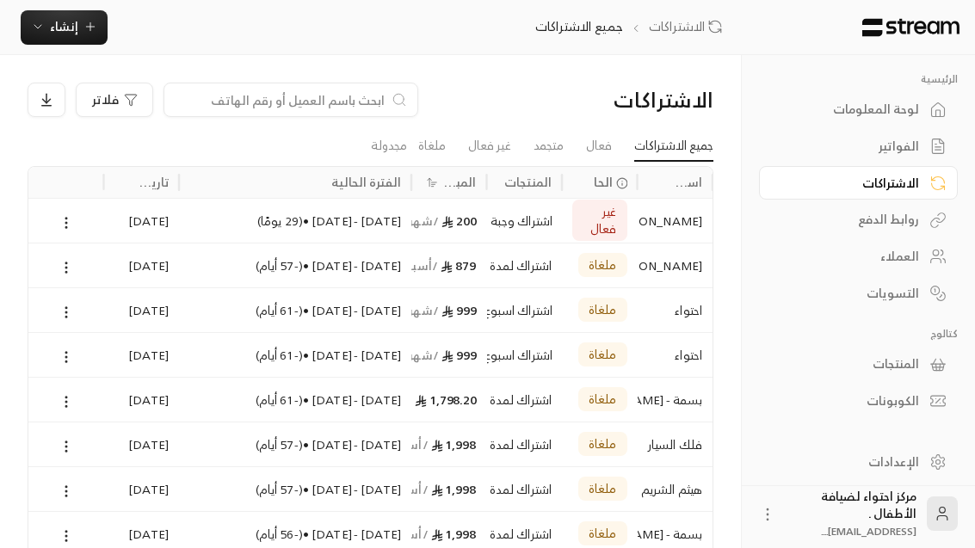
click at [640, 146] on icon at bounding box center [938, 146] width 17 height 17
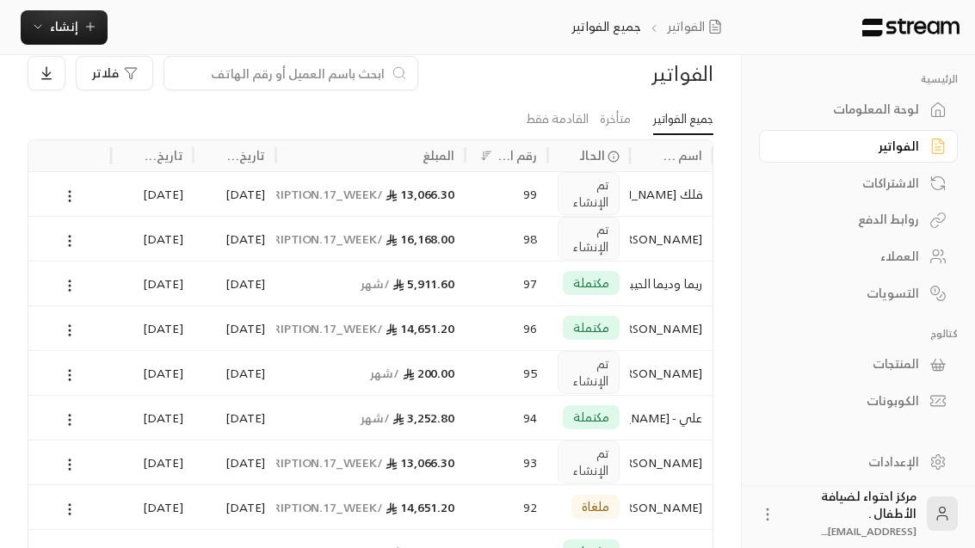
scroll to position [28, 0]
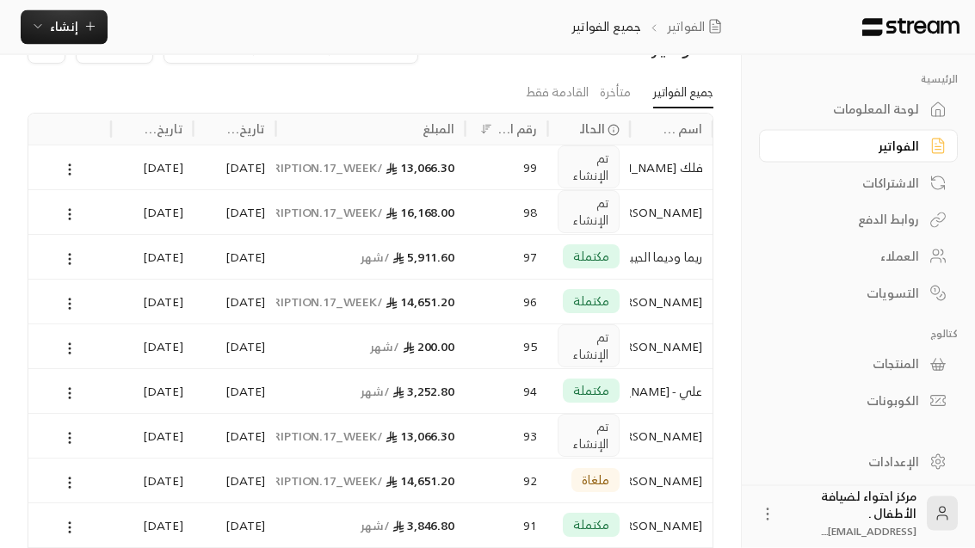
click at [65, 213] on icon at bounding box center [69, 214] width 15 height 15
click at [87, 254] on li "عرض" at bounding box center [88, 257] width 42 height 31
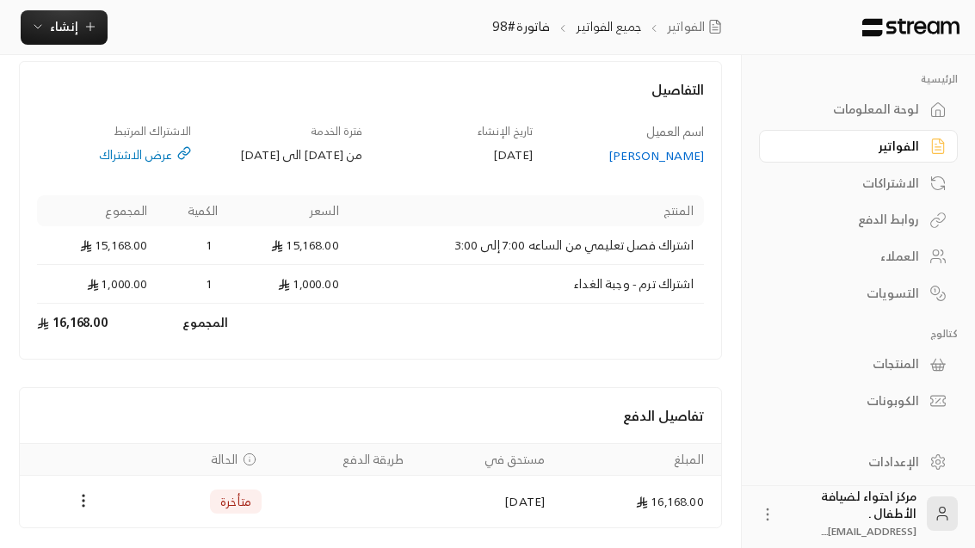
scroll to position [105, 0]
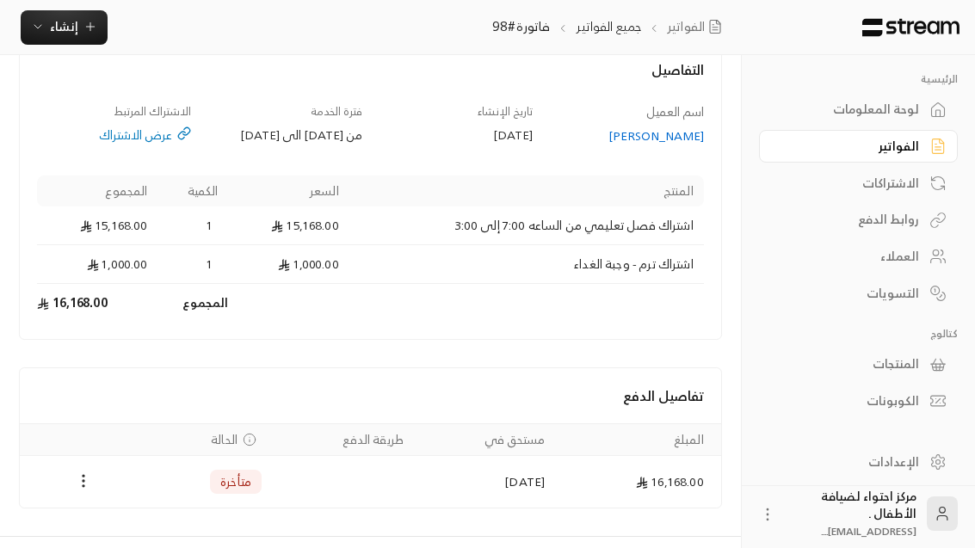
click at [73, 492] on button "Payments" at bounding box center [83, 482] width 21 height 21
click at [126, 547] on li "تغيير الحالة الى مدفوعة" at bounding box center [144, 542] width 125 height 31
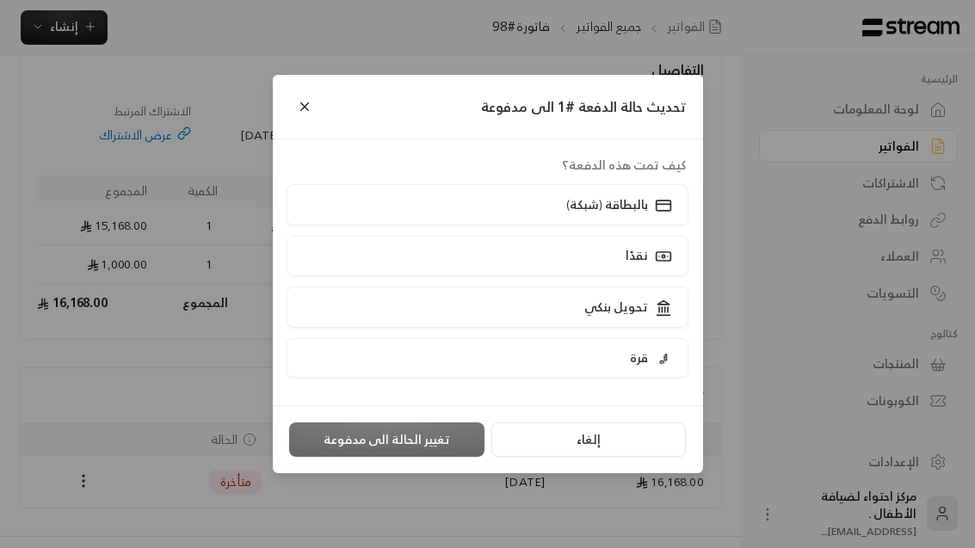
click at [486, 327] on label "تحويل بنكي" at bounding box center [488, 307] width 402 height 40
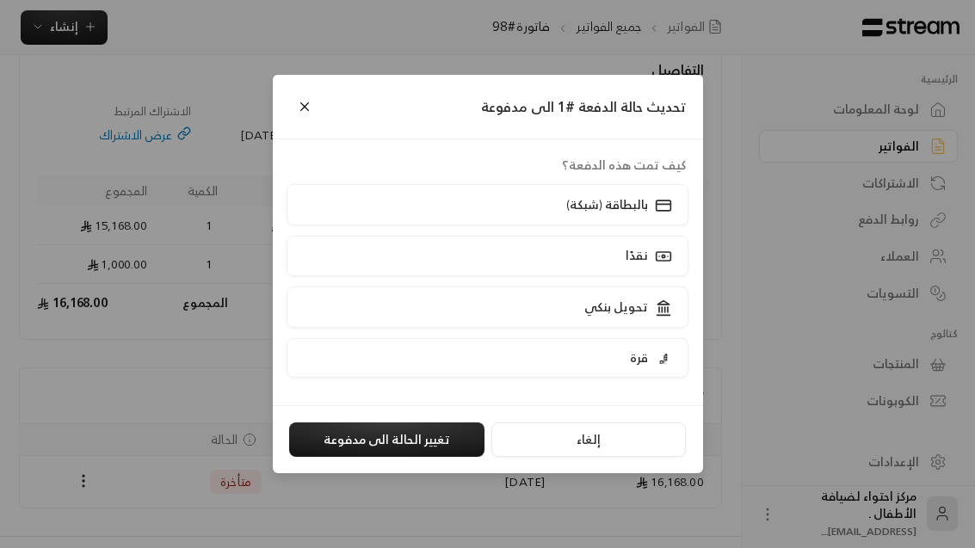
click at [374, 457] on button "تغيير الحالة الى مدفوعة" at bounding box center [386, 440] width 195 height 34
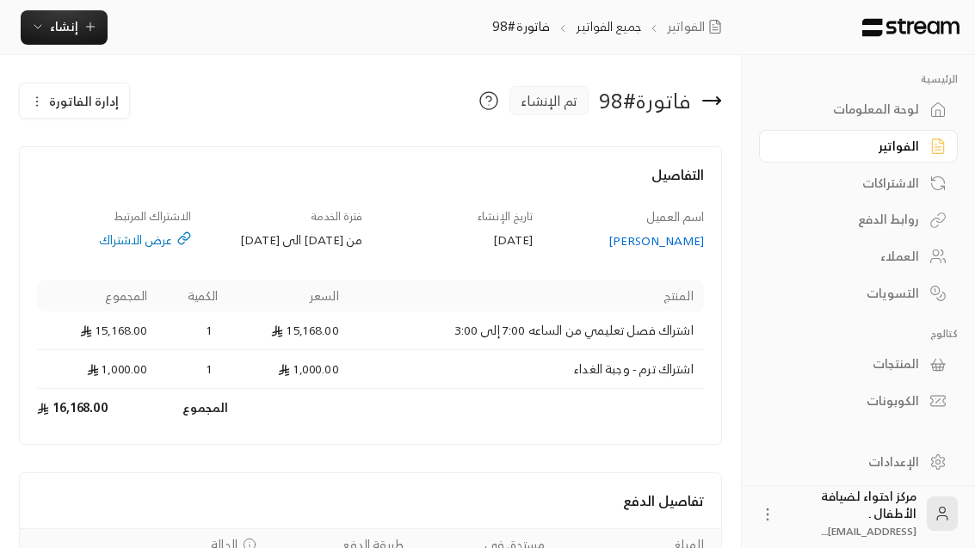
scroll to position [0, 0]
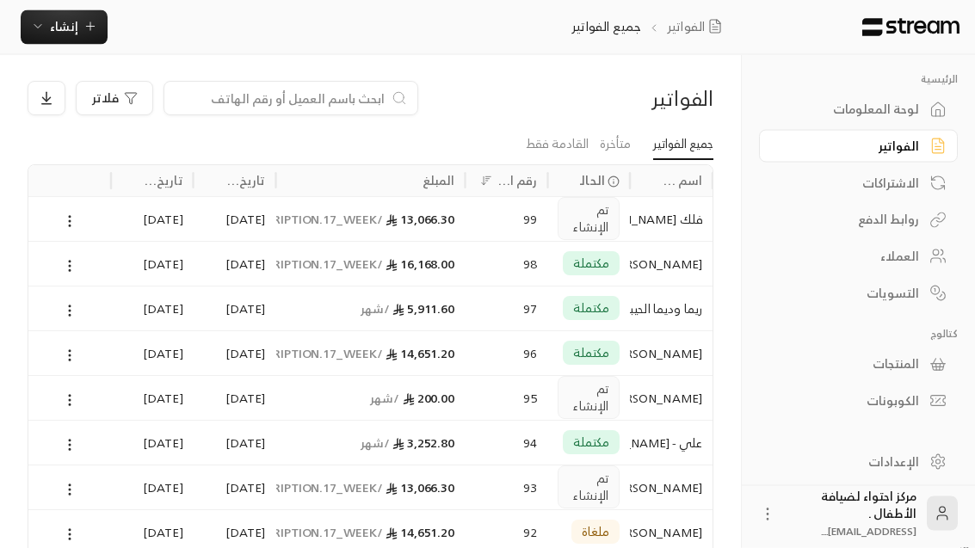
scroll to position [2, 0]
click at [77, 394] on icon at bounding box center [69, 400] width 15 height 15
click at [81, 451] on li "عرض" at bounding box center [88, 443] width 42 height 31
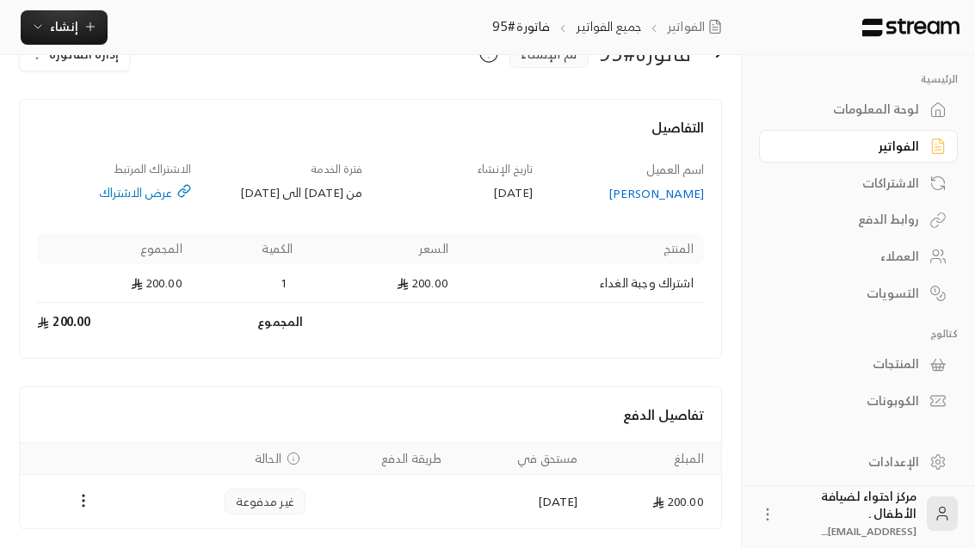
scroll to position [68, 0]
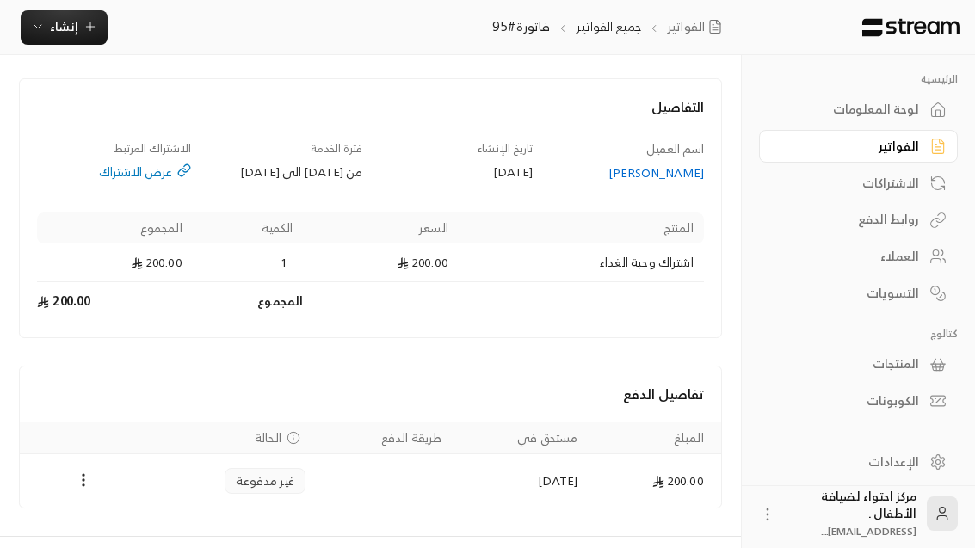
click at [77, 489] on icon "Payments" at bounding box center [83, 480] width 17 height 17
click at [123, 546] on li "تغيير الحالة الى مدفوعة" at bounding box center [144, 541] width 125 height 31
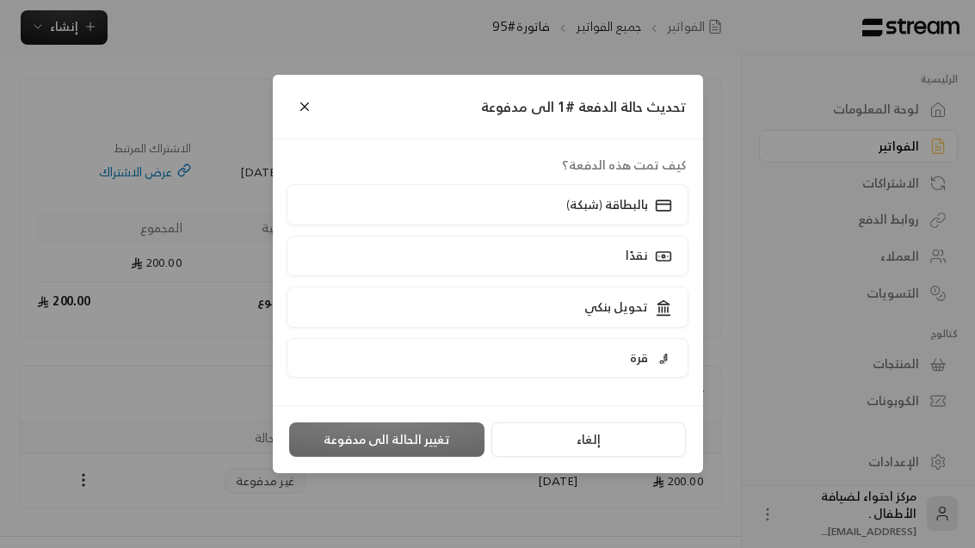
click at [640, 316] on div "تحويل بنكي" at bounding box center [626, 307] width 95 height 18
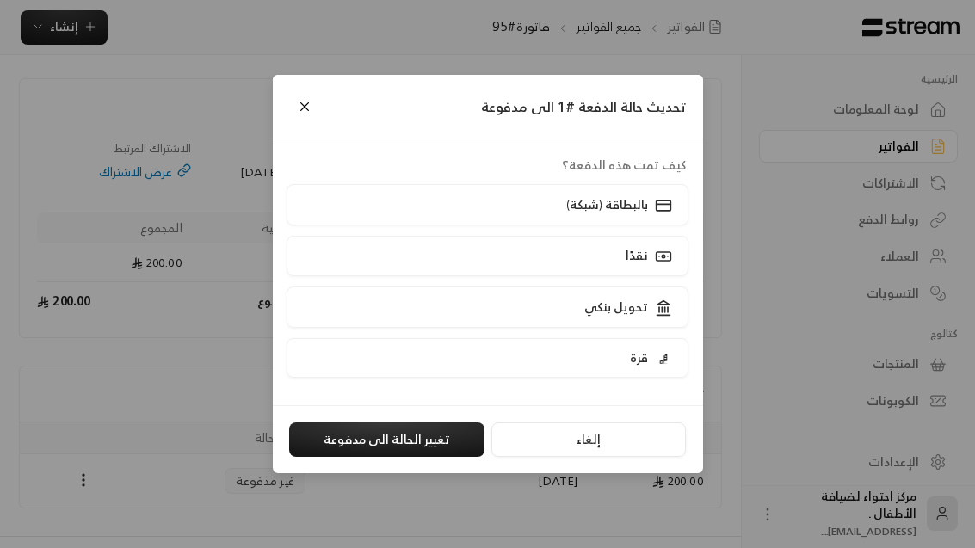
click at [449, 457] on button "تغيير الحالة الى مدفوعة" at bounding box center [386, 440] width 195 height 34
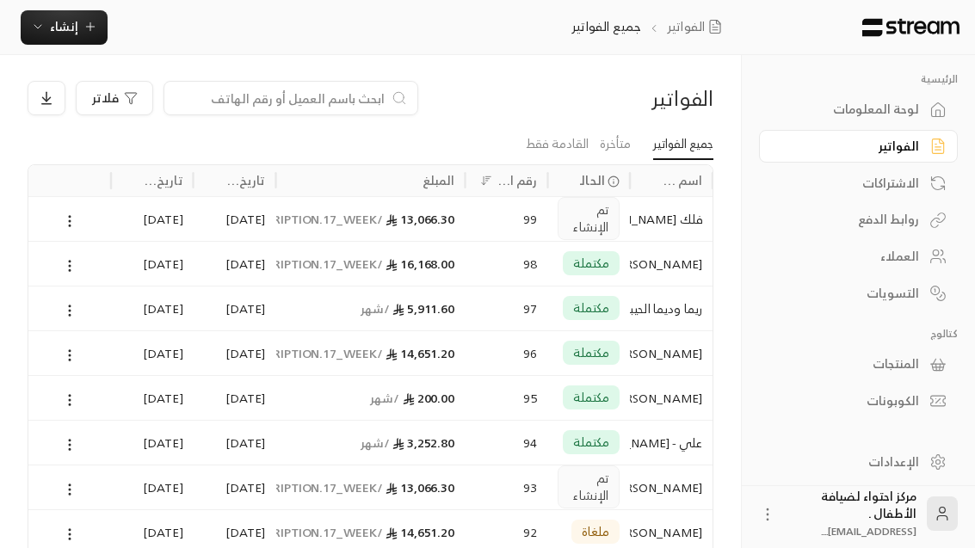
click at [62, 228] on button at bounding box center [69, 221] width 19 height 20
click at [640, 189] on div at bounding box center [487, 274] width 975 height 548
click at [640, 187] on div "الاشتراكات" at bounding box center [850, 183] width 139 height 17
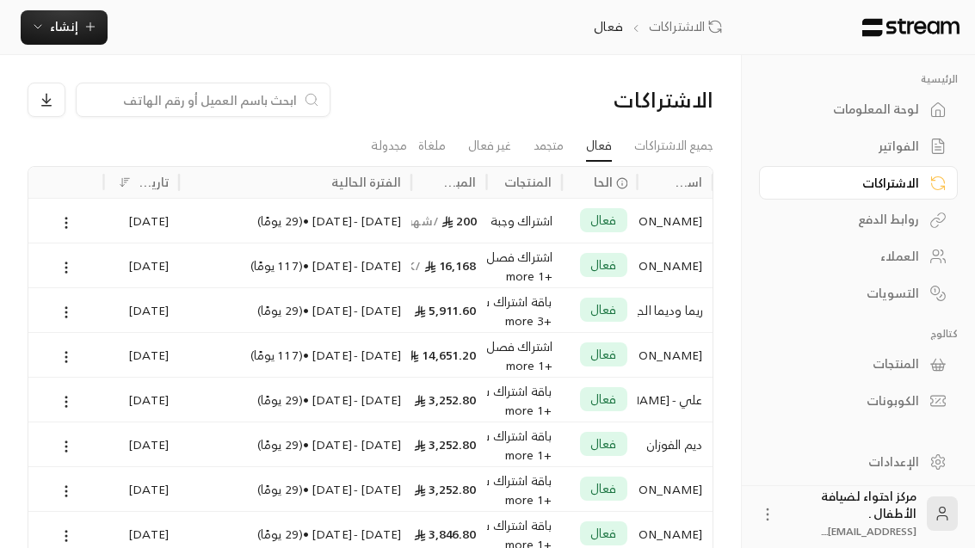
click at [640, 139] on div "الفواتير" at bounding box center [850, 146] width 139 height 17
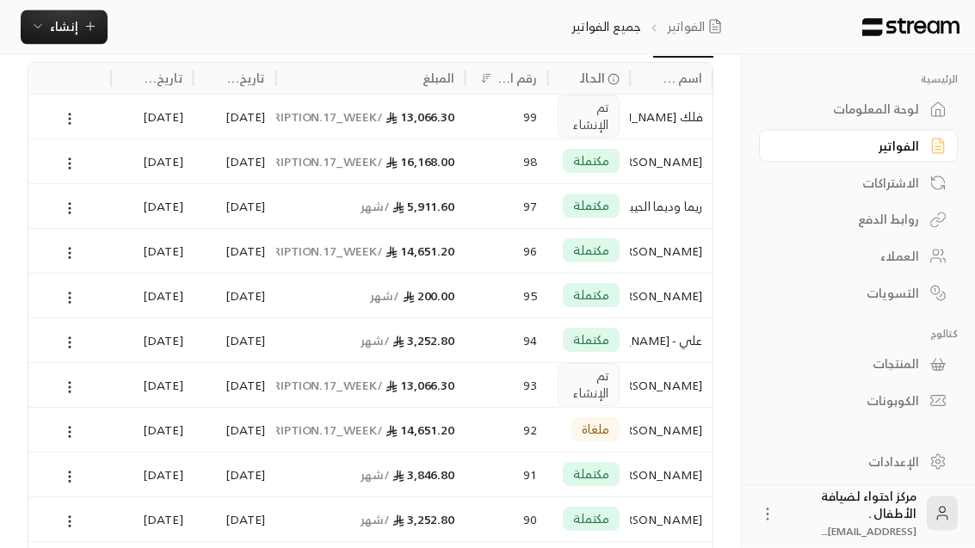
scroll to position [100, 0]
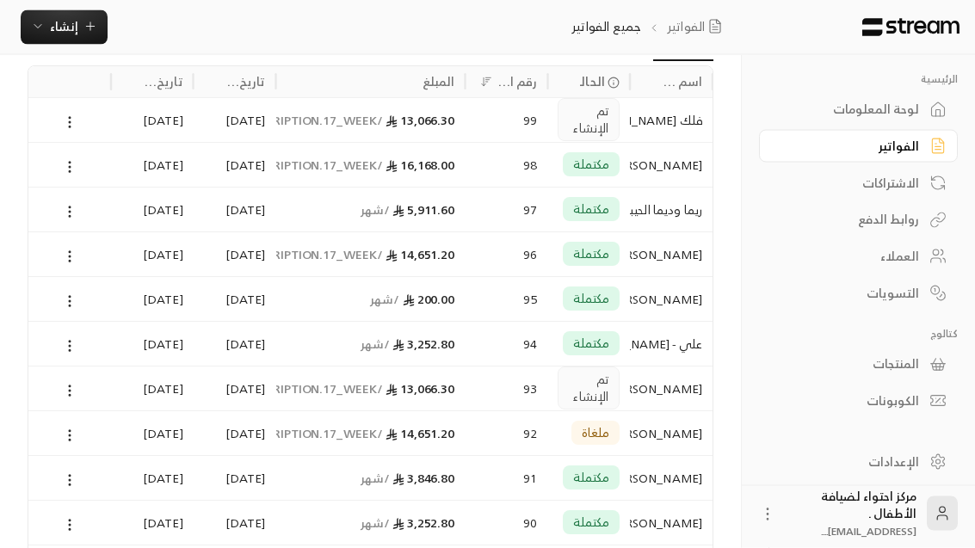
click at [640, 368] on div "المنتجات" at bounding box center [850, 364] width 139 height 17
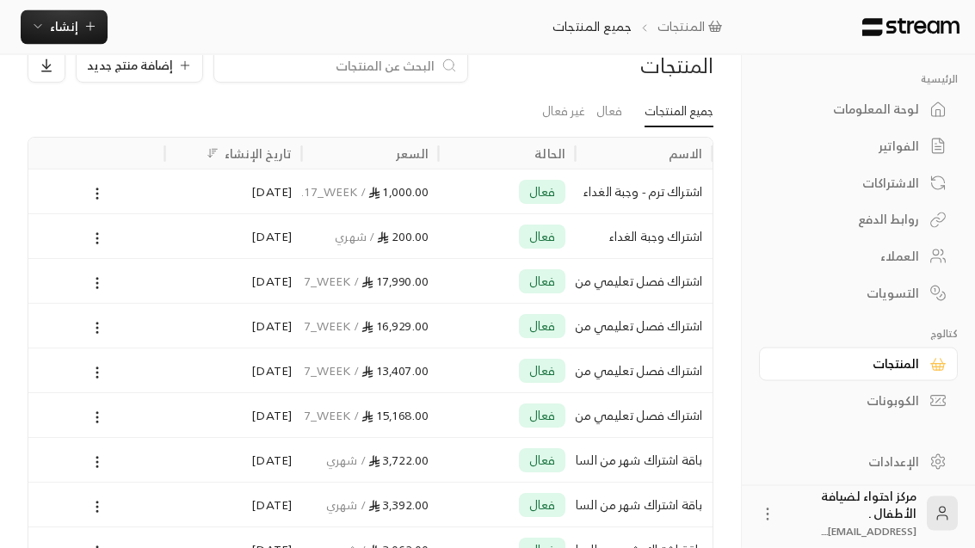
scroll to position [34, 0]
click at [640, 471] on icon at bounding box center [938, 462] width 17 height 17
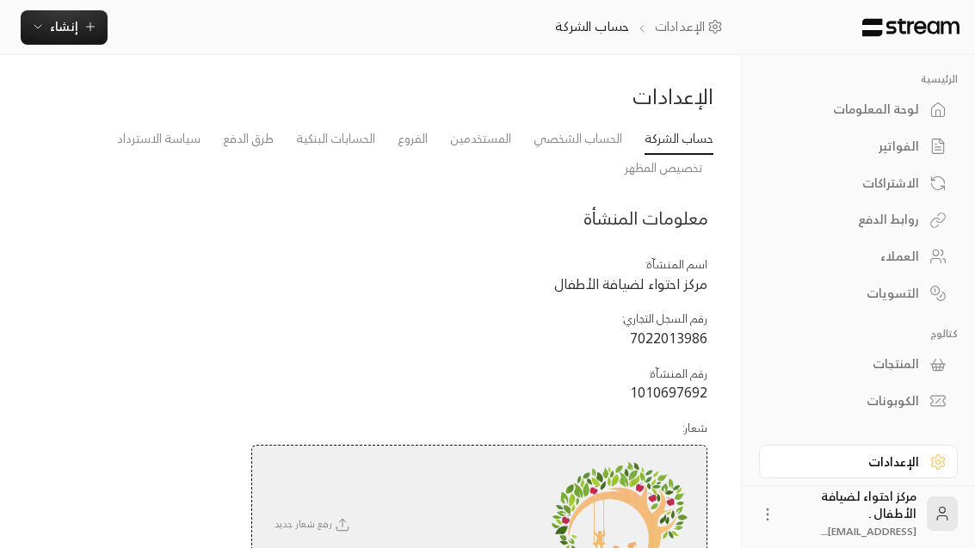
click at [155, 153] on link "سياسة الاسترداد" at bounding box center [159, 139] width 84 height 30
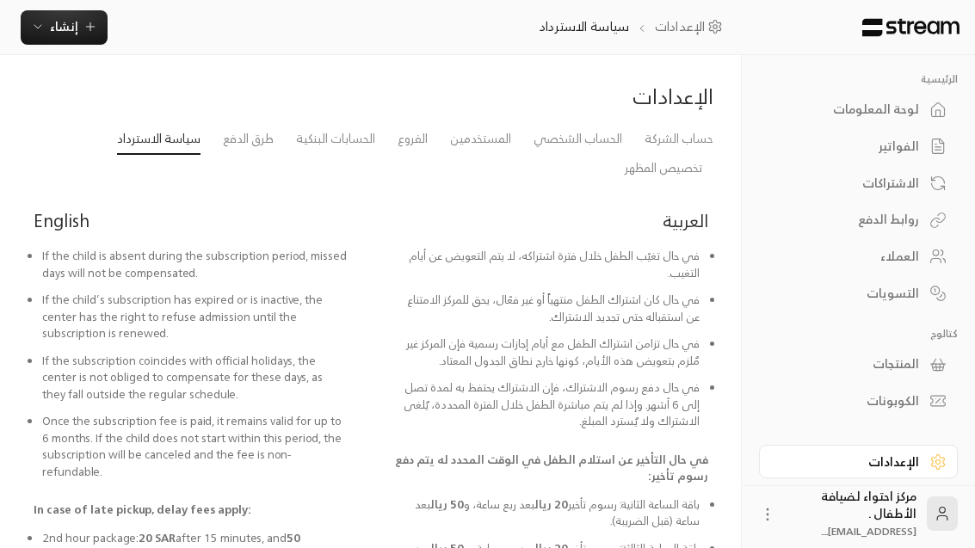
click at [640, 113] on div "لوحة المعلومات" at bounding box center [850, 109] width 139 height 17
